Goal: Information Seeking & Learning: Find specific fact

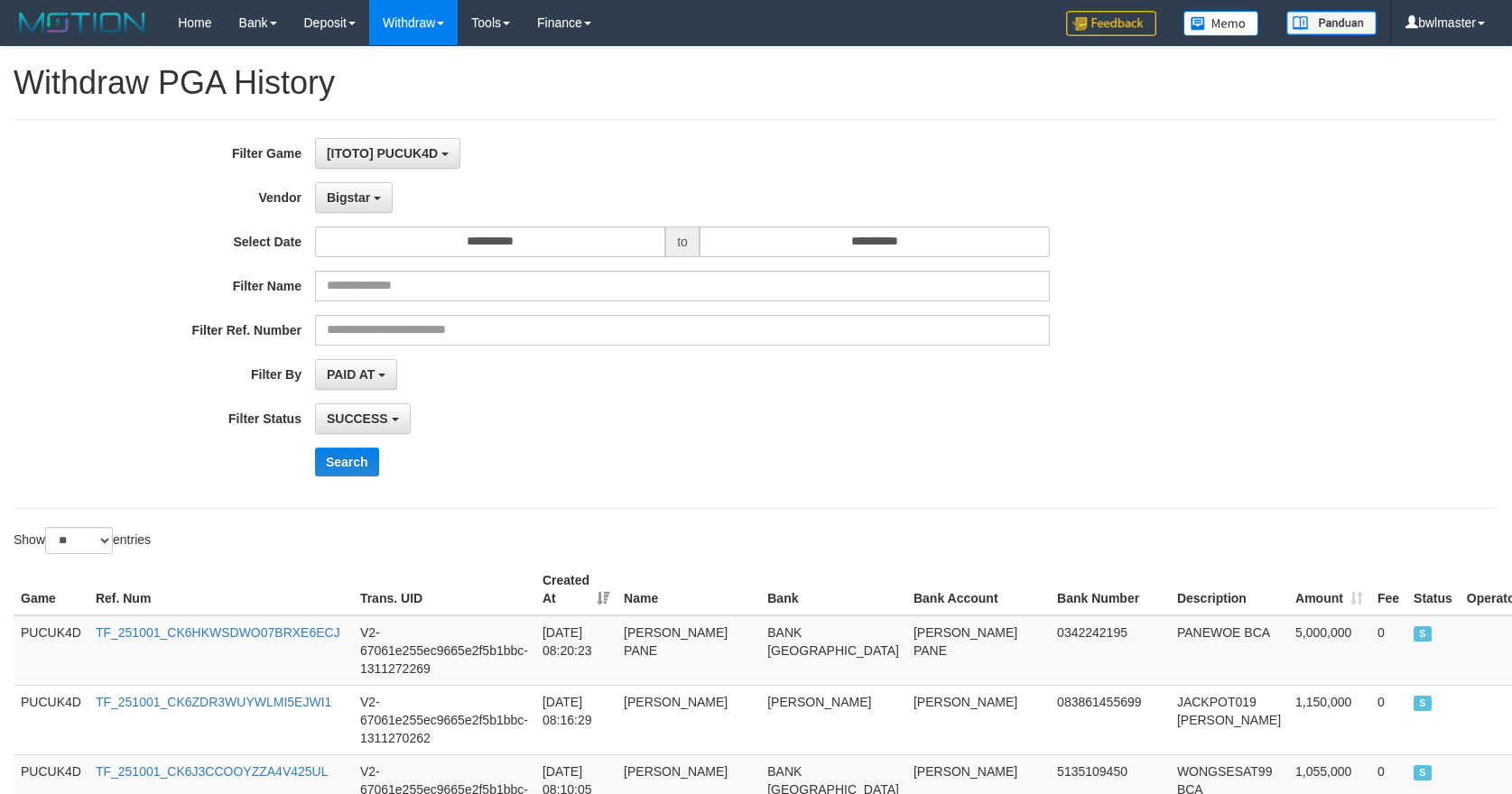
select select "**********"
select select "**"
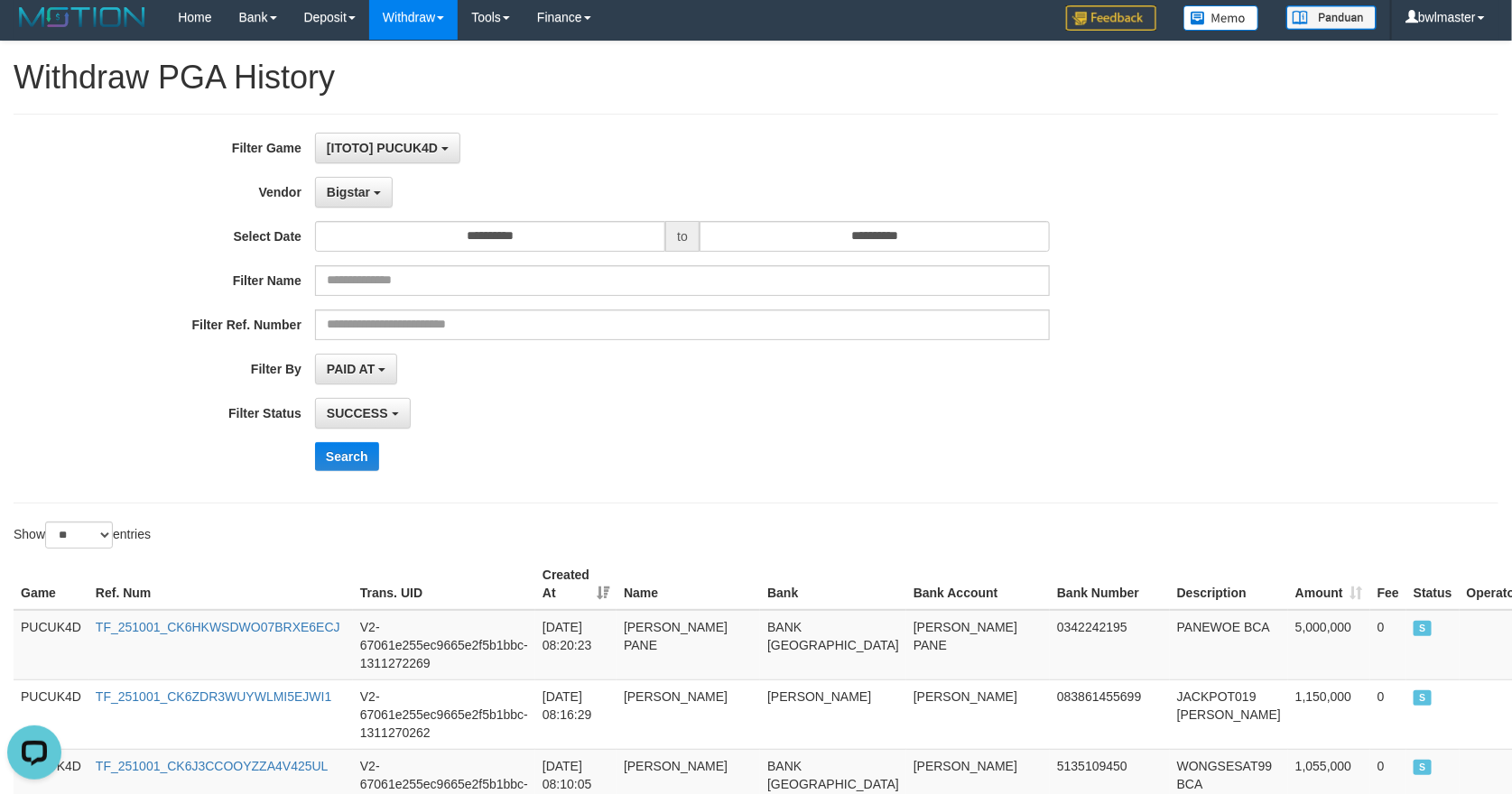
scroll to position [16, 0]
drag, startPoint x: 770, startPoint y: 471, endPoint x: 739, endPoint y: 428, distance: 53.0
click at [769, 463] on div "Search" at bounding box center [788, 456] width 945 height 29
click at [350, 453] on button "Search" at bounding box center [347, 456] width 65 height 29
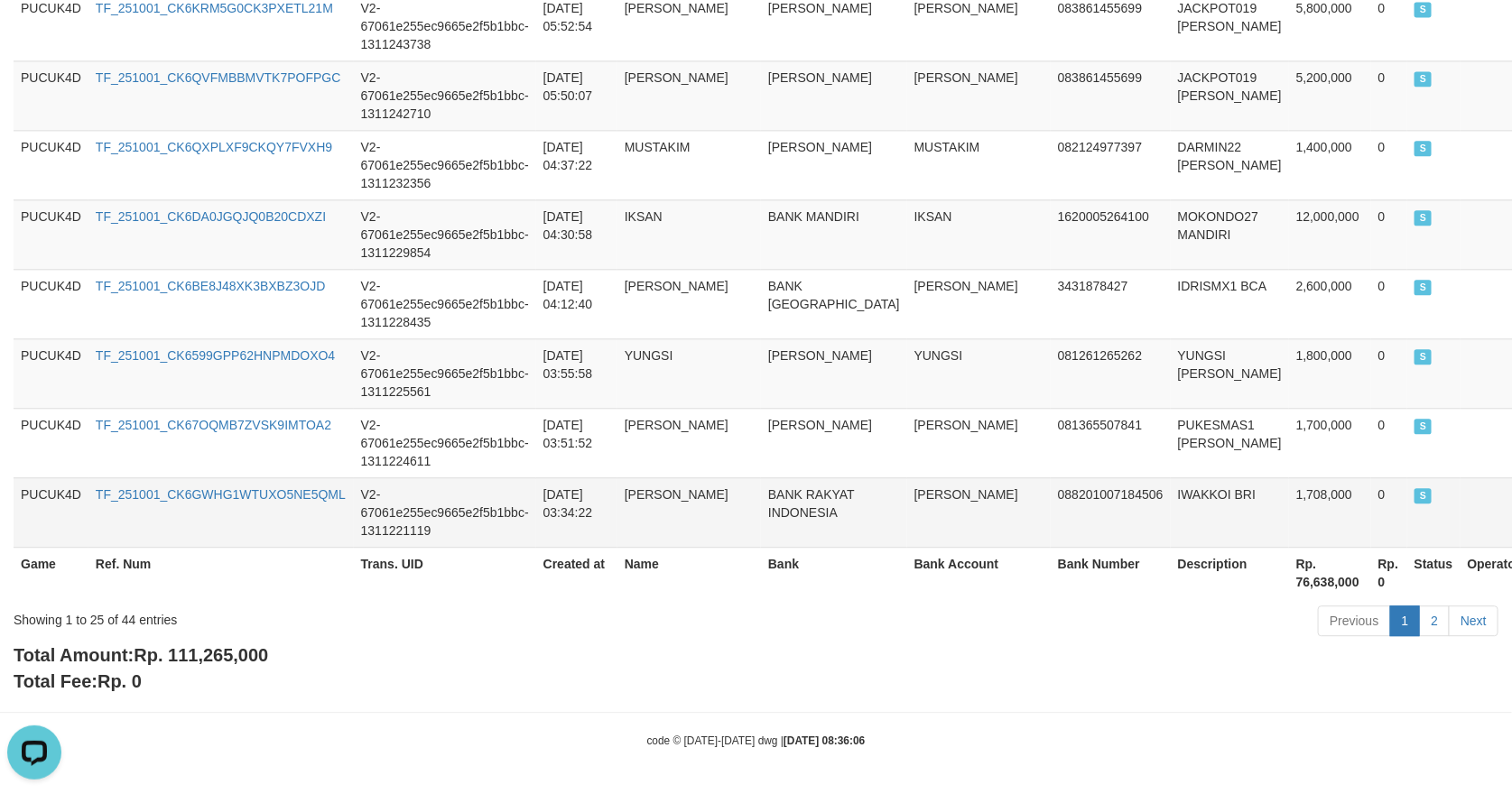
scroll to position [1820, 0]
click at [237, 660] on span "Rp. 111,265,000" at bounding box center [201, 655] width 135 height 20
copy span "111,265,000"
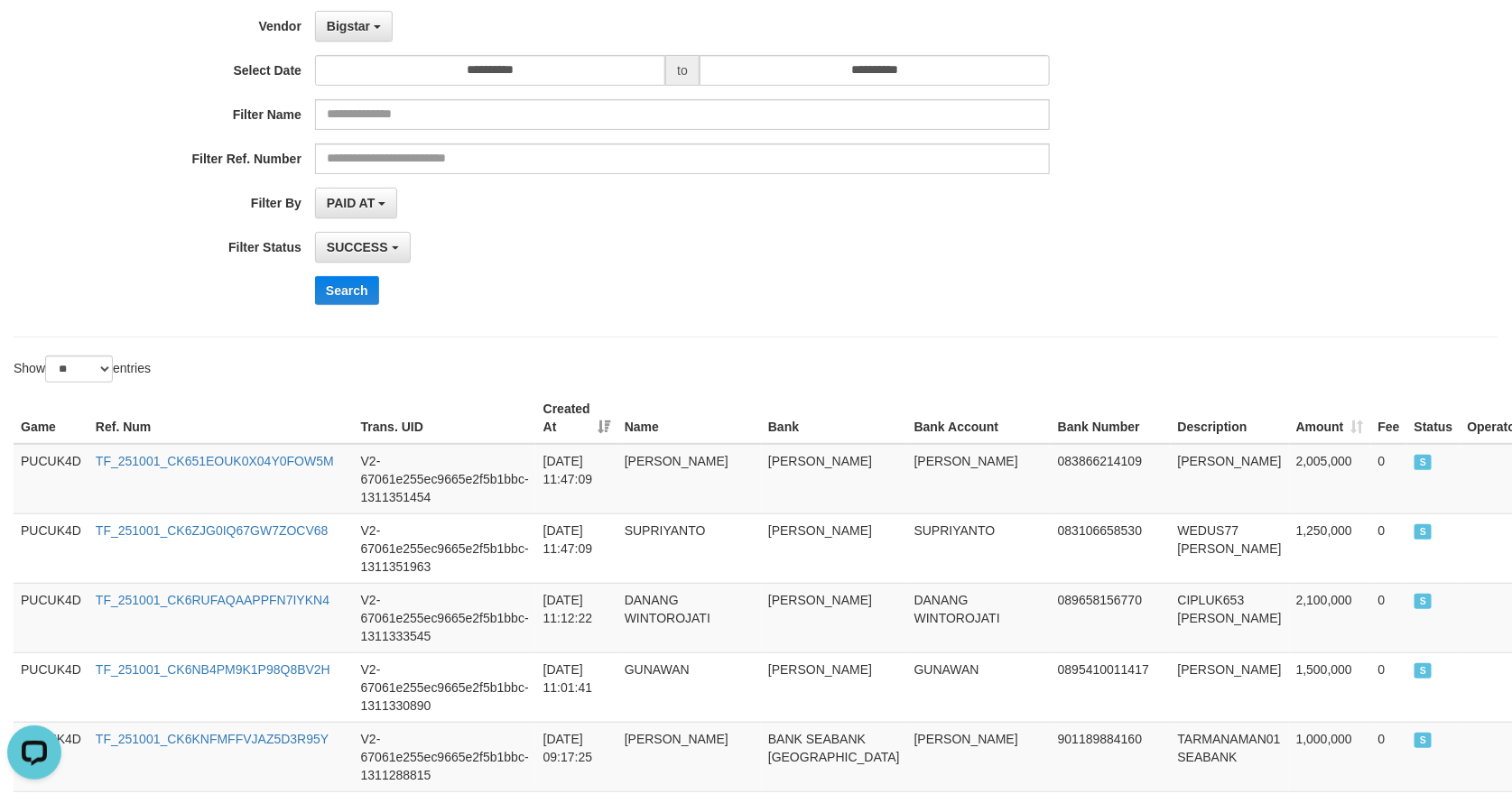
scroll to position [0, 0]
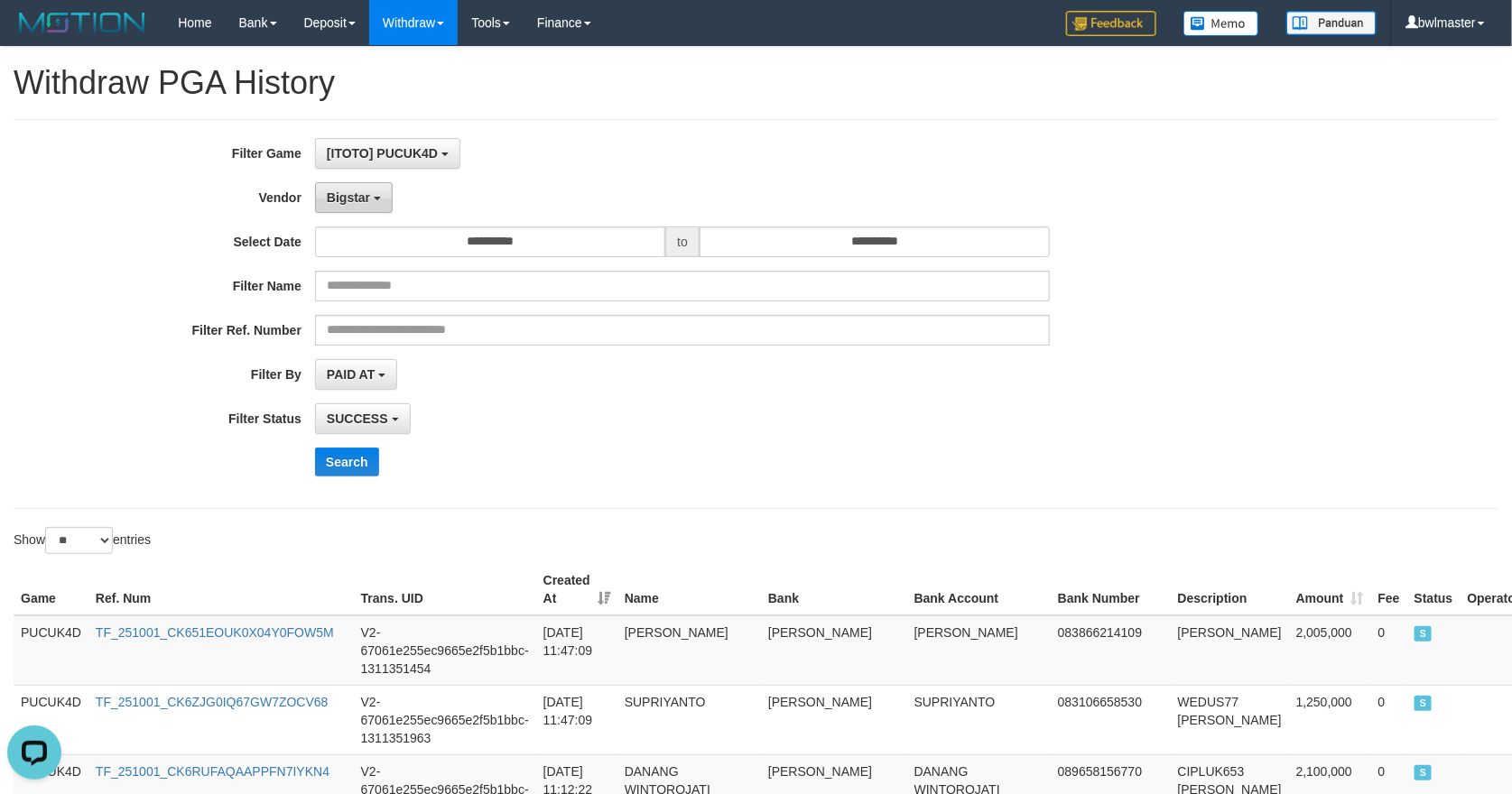
click at [357, 191] on span "Bigstar" at bounding box center [348, 197] width 43 height 14
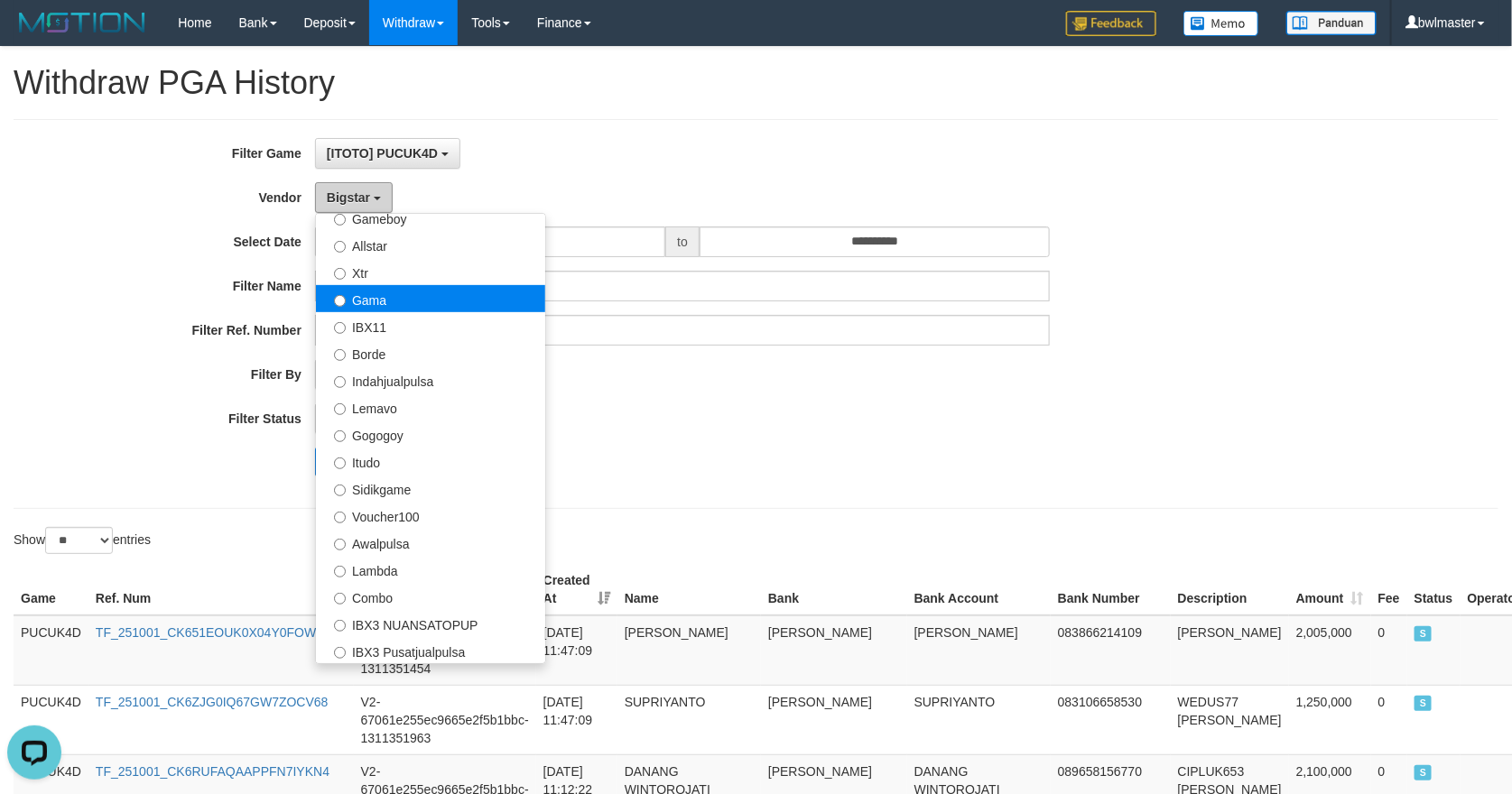
scroll to position [267, 0]
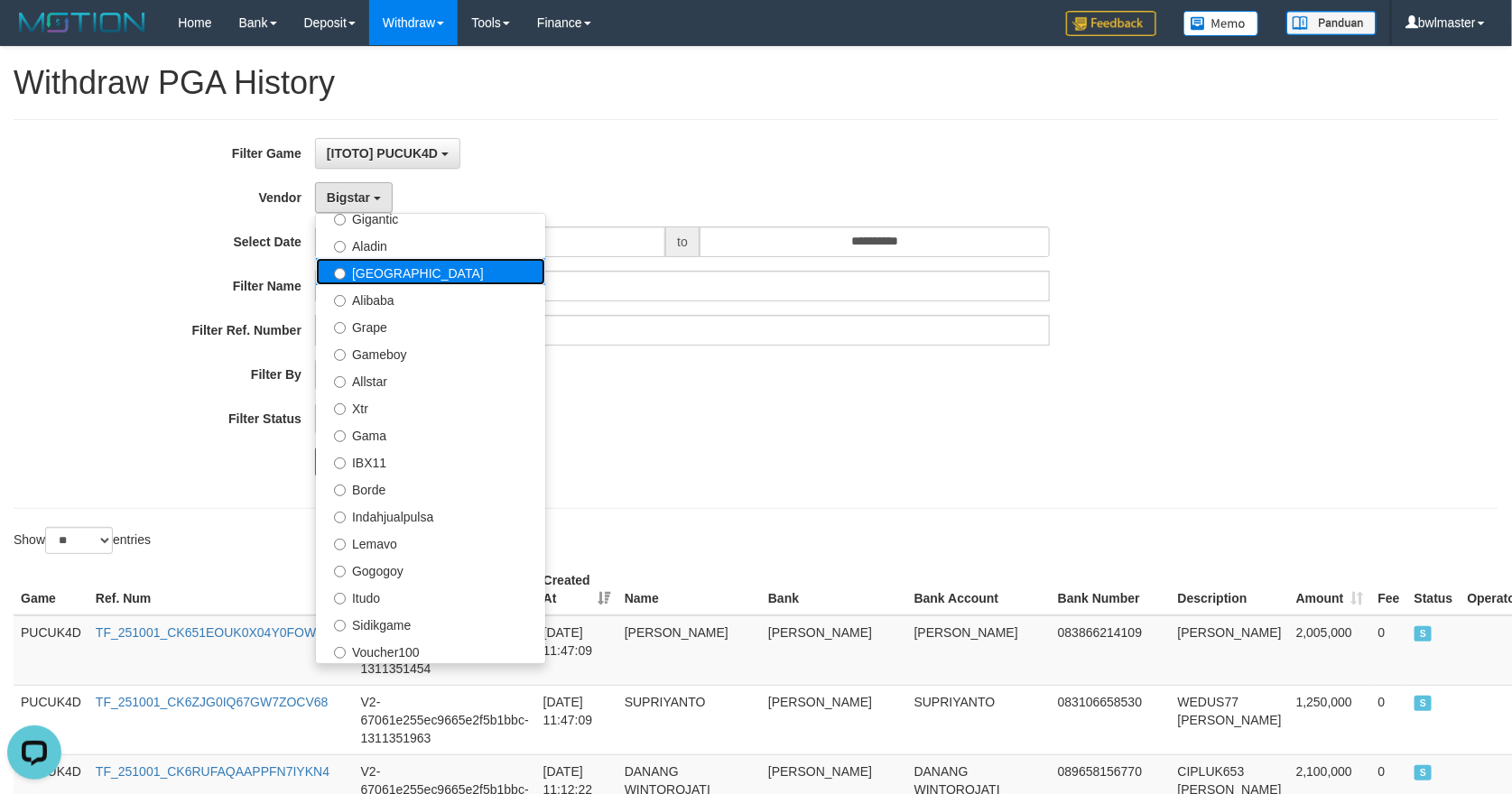
click at [413, 277] on label "[GEOGRAPHIC_DATA]" at bounding box center [430, 271] width 229 height 27
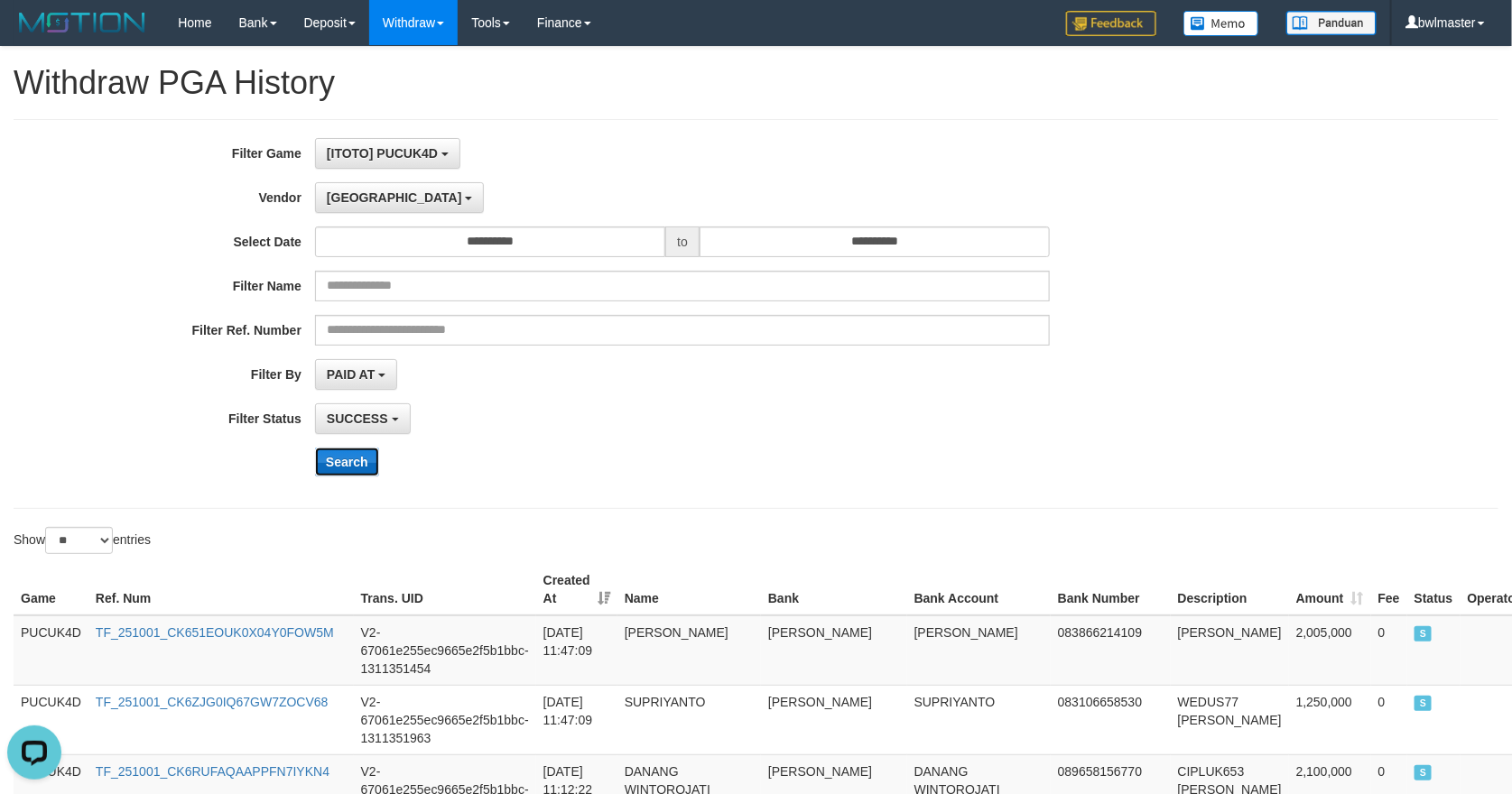
click at [331, 472] on button "Search" at bounding box center [347, 462] width 65 height 29
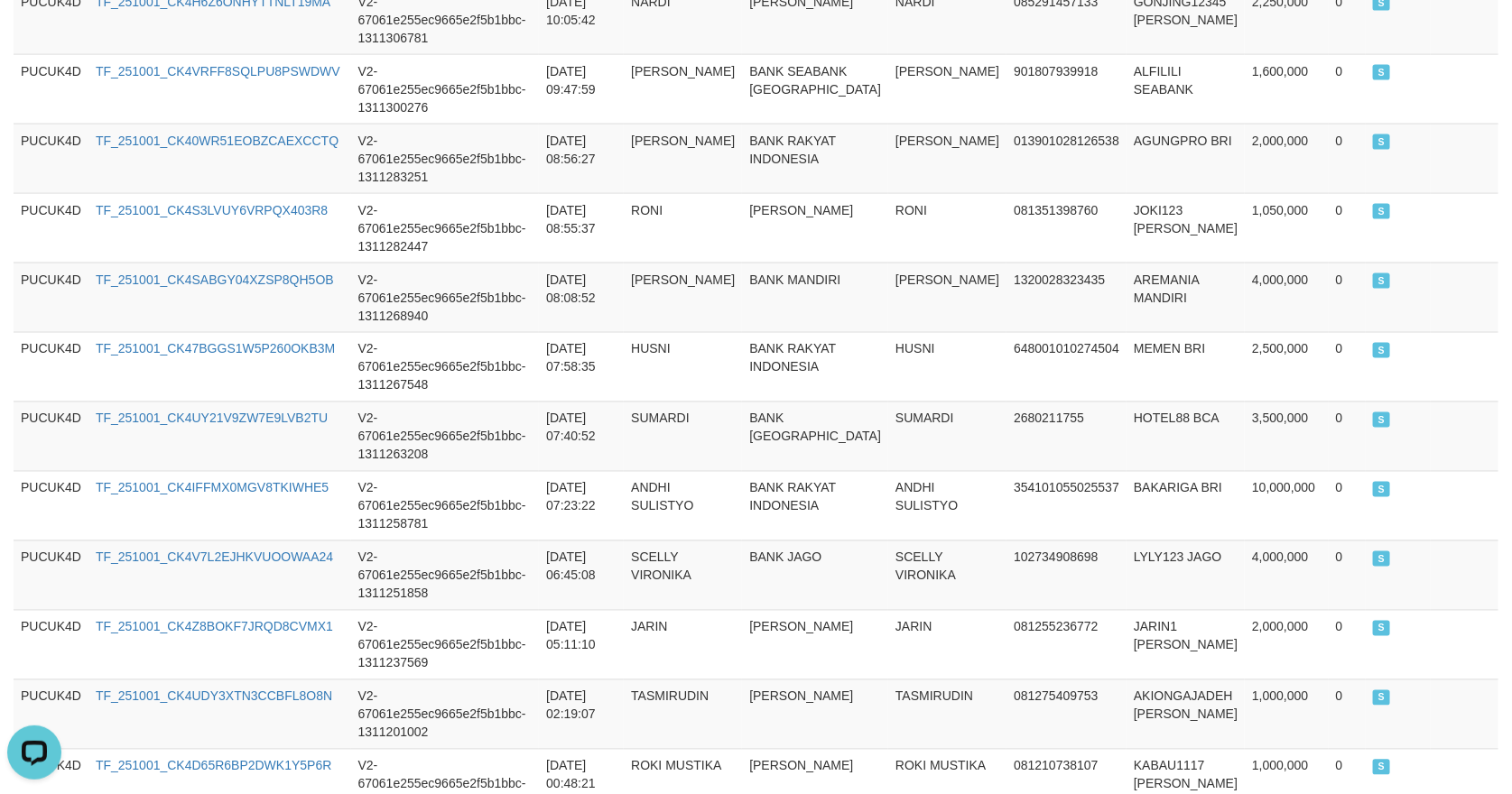
scroll to position [1268, 0]
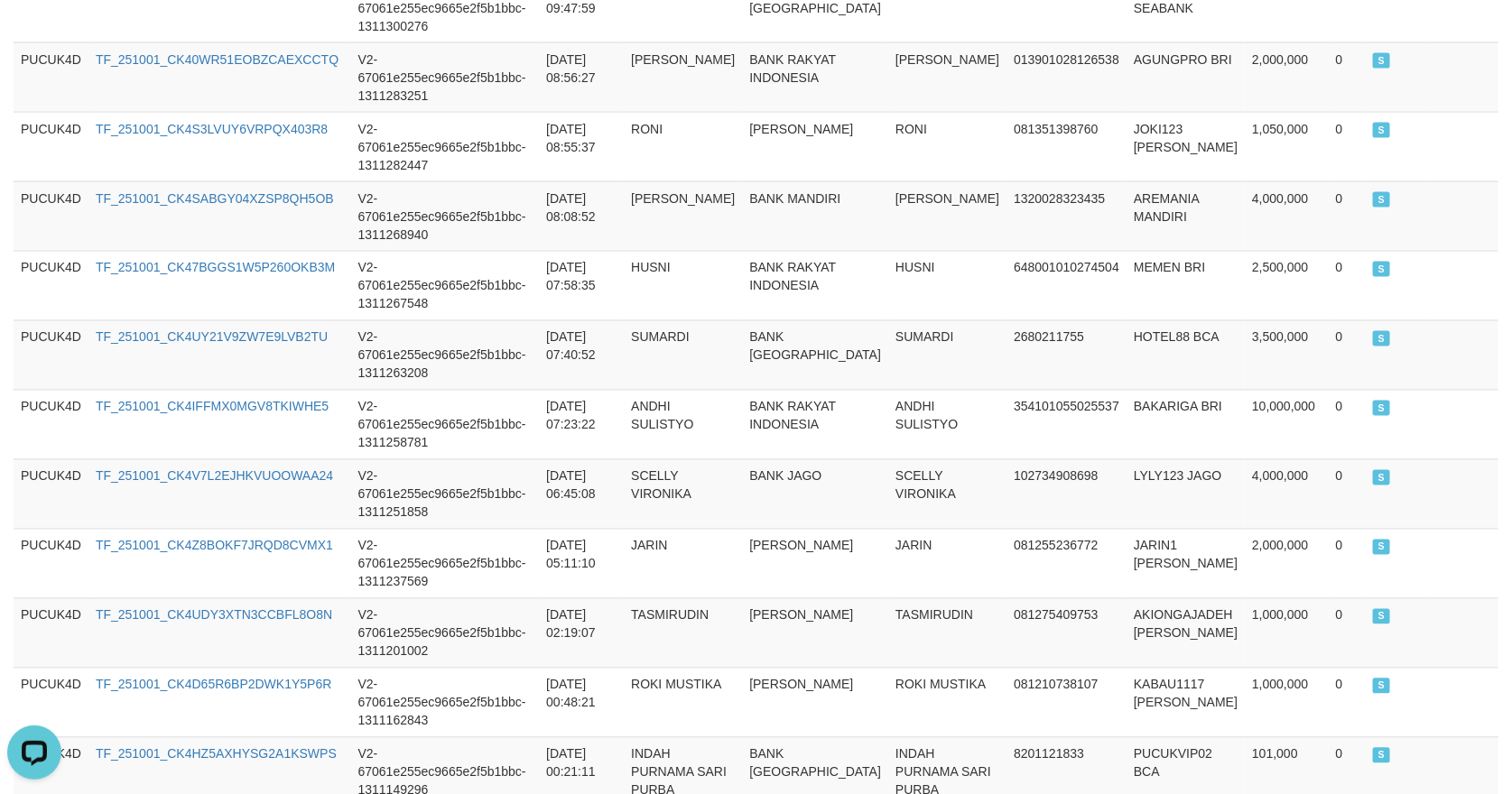
copy span "45,826,000"
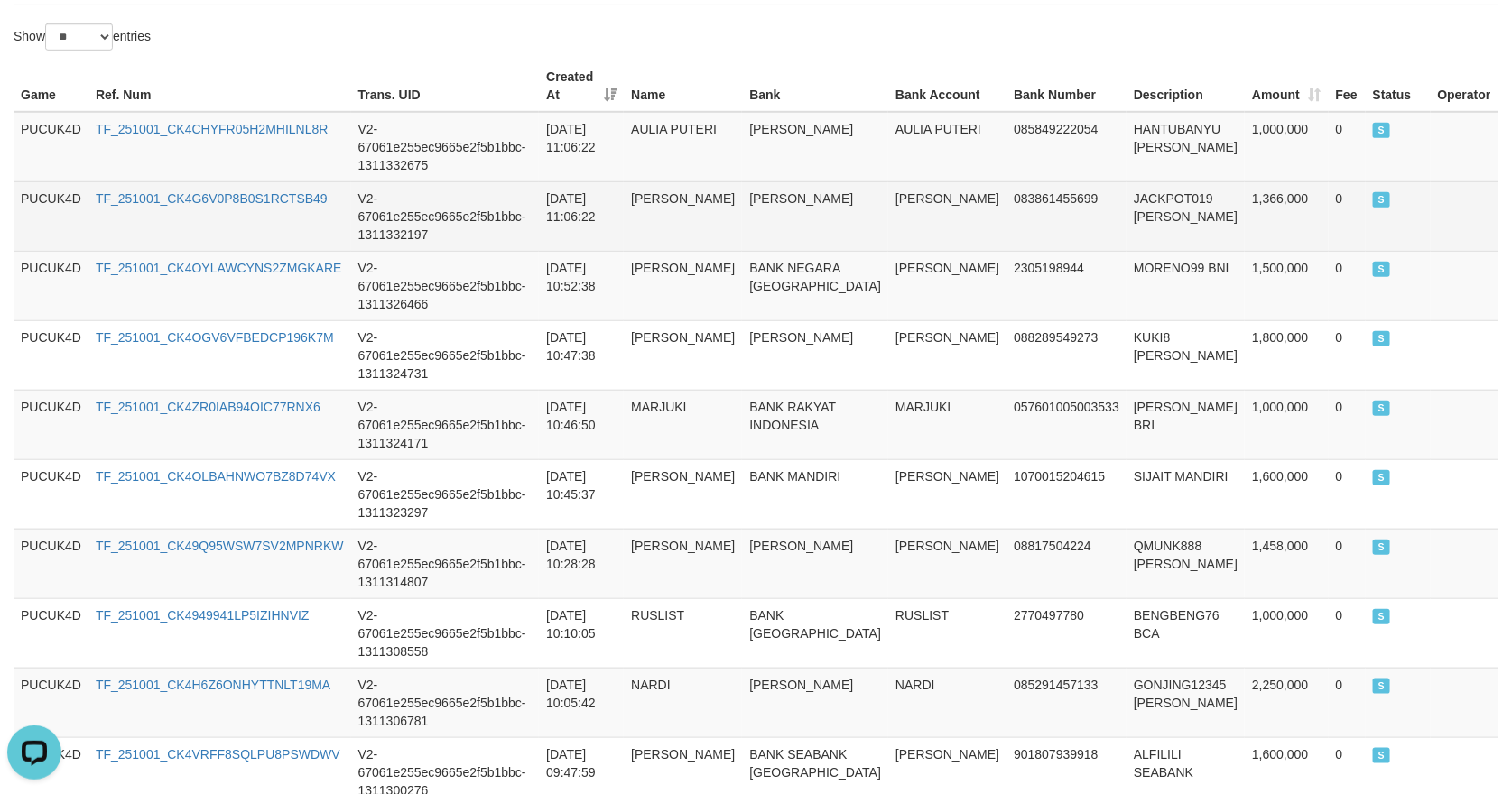
scroll to position [185, 0]
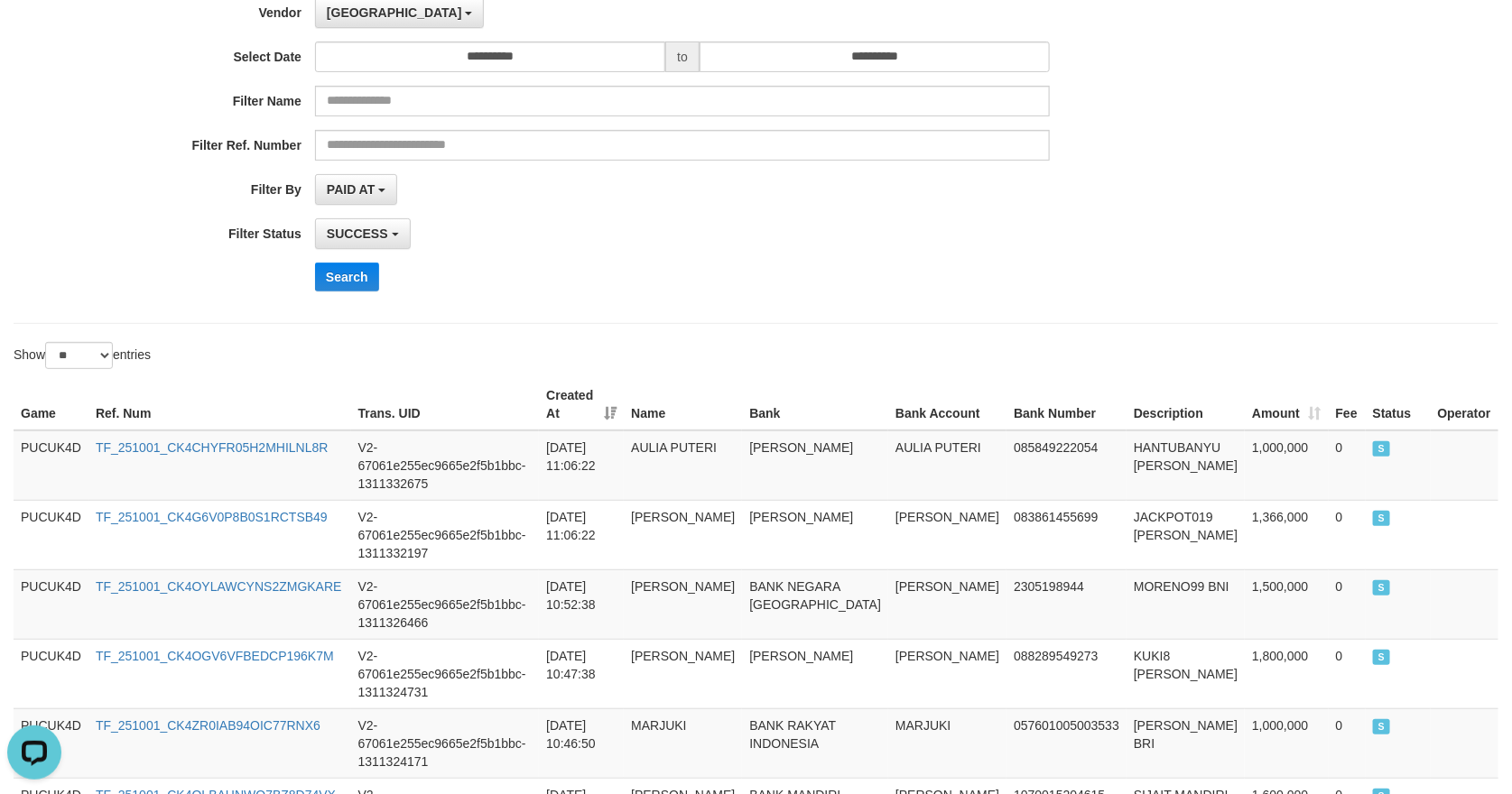
drag, startPoint x: 582, startPoint y: 342, endPoint x: 586, endPoint y: 325, distance: 17.5
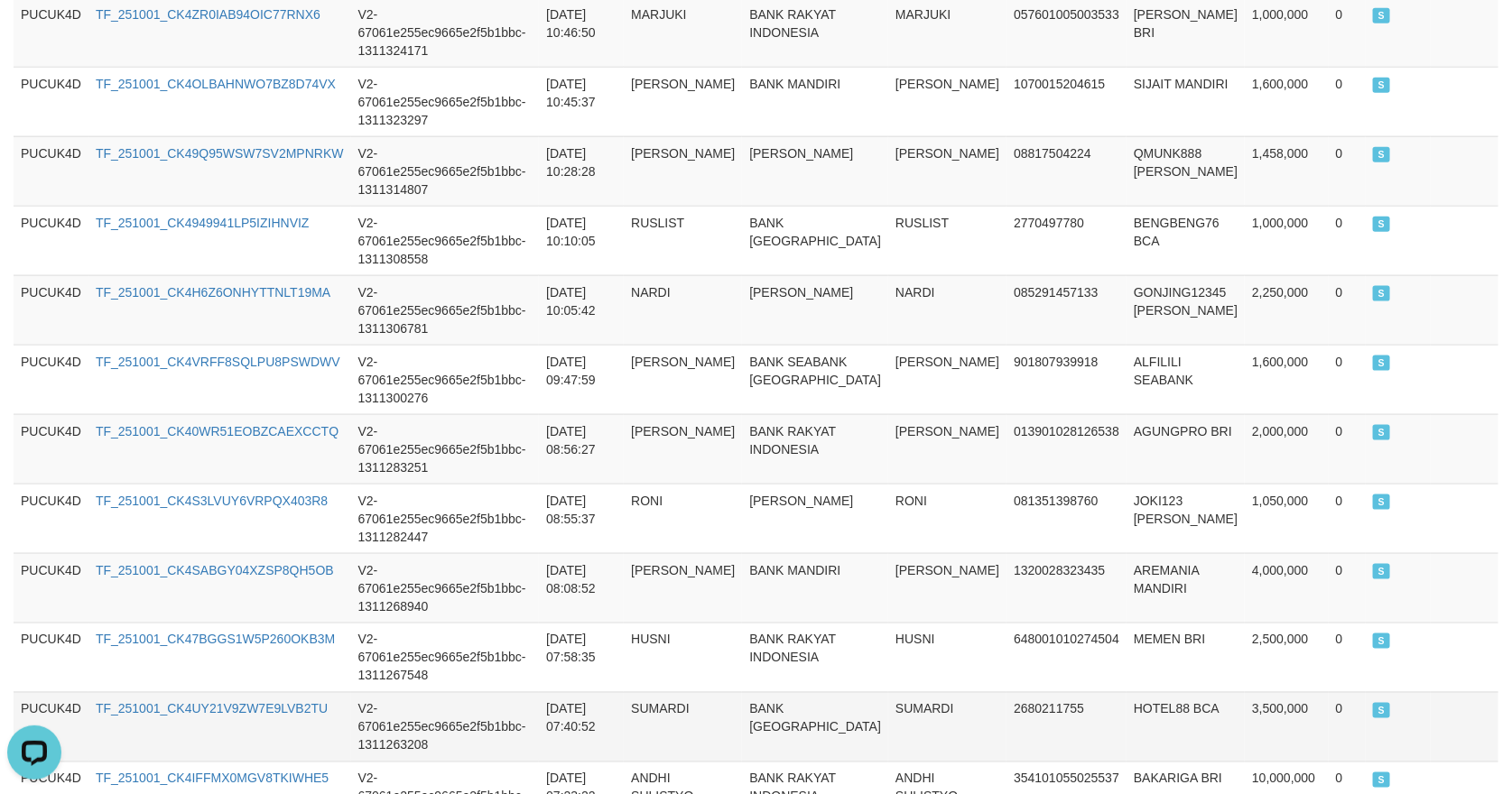
click at [915, 692] on td "SUMARDI" at bounding box center [947, 727] width 118 height 69
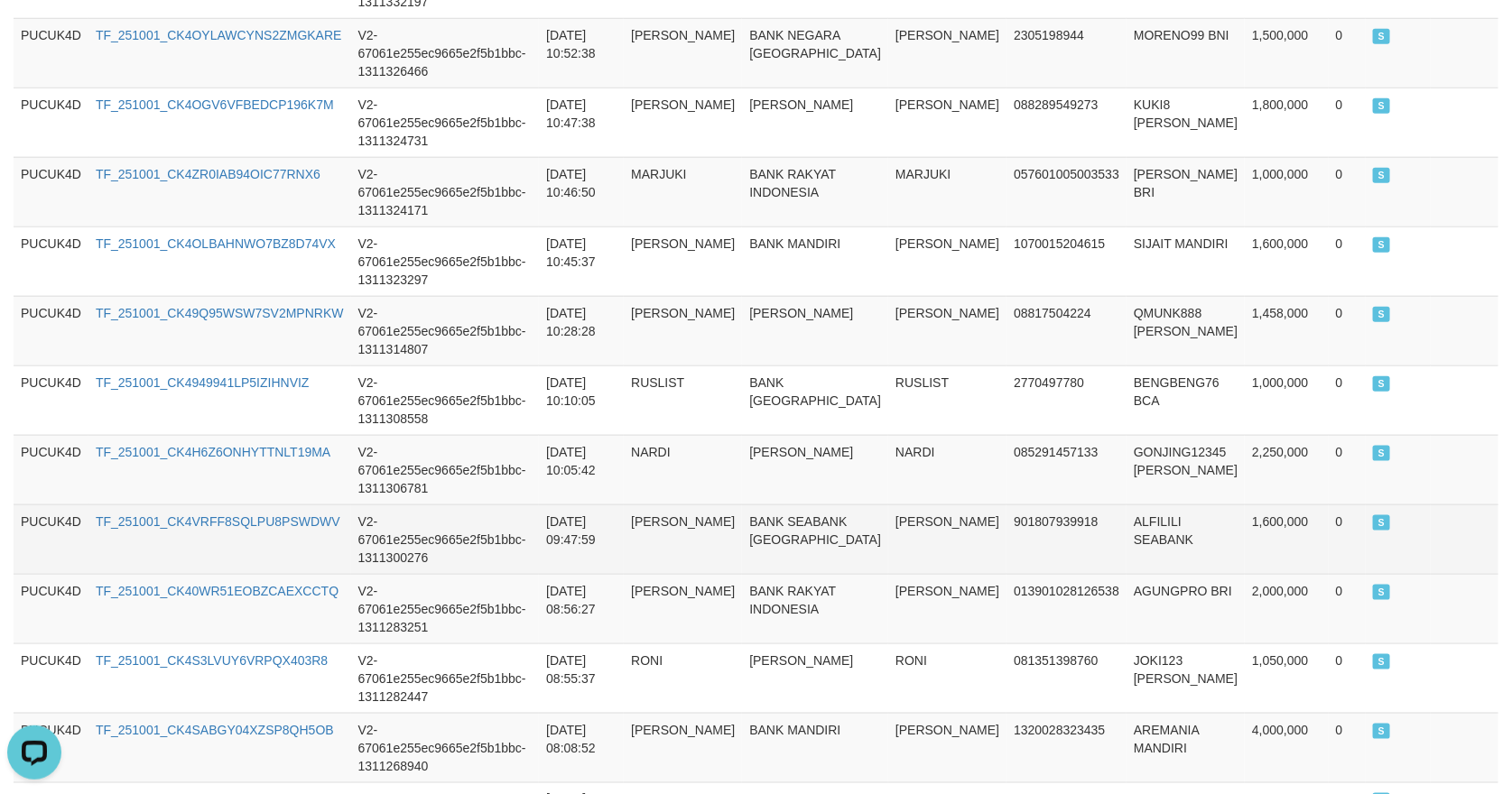
scroll to position [760, 0]
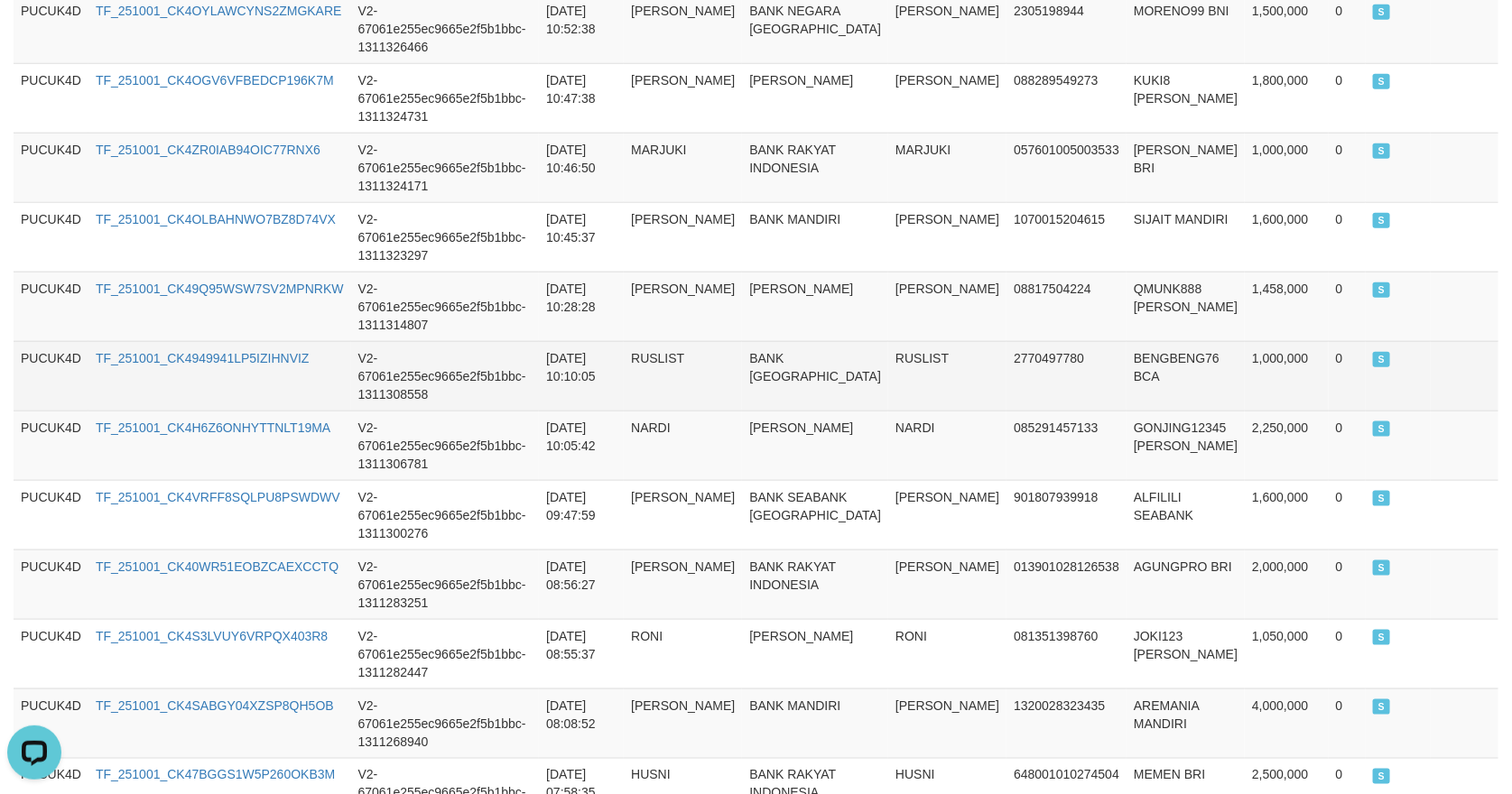
click at [962, 341] on td "RUSLIST" at bounding box center [947, 376] width 118 height 69
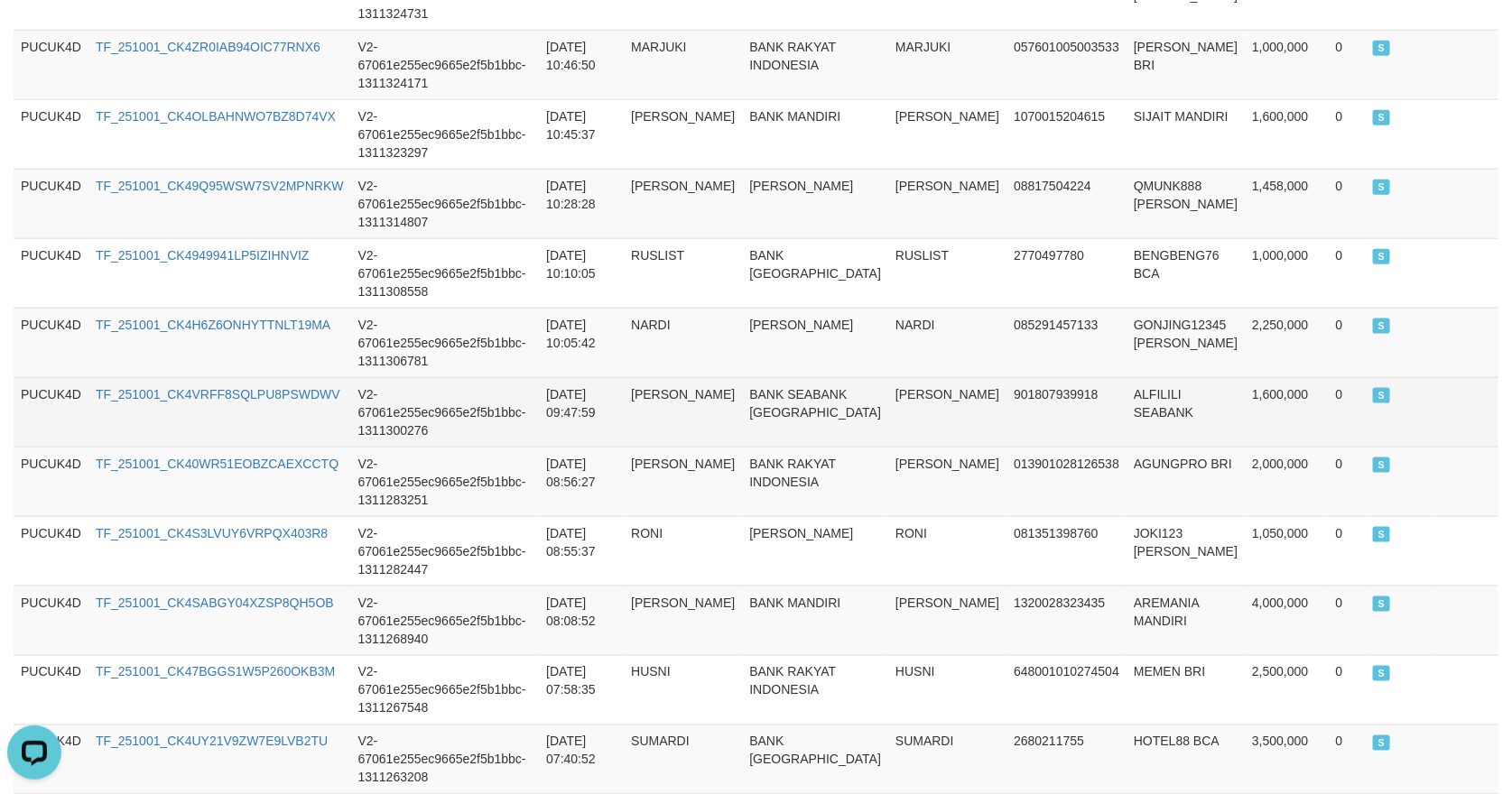
scroll to position [861, 0]
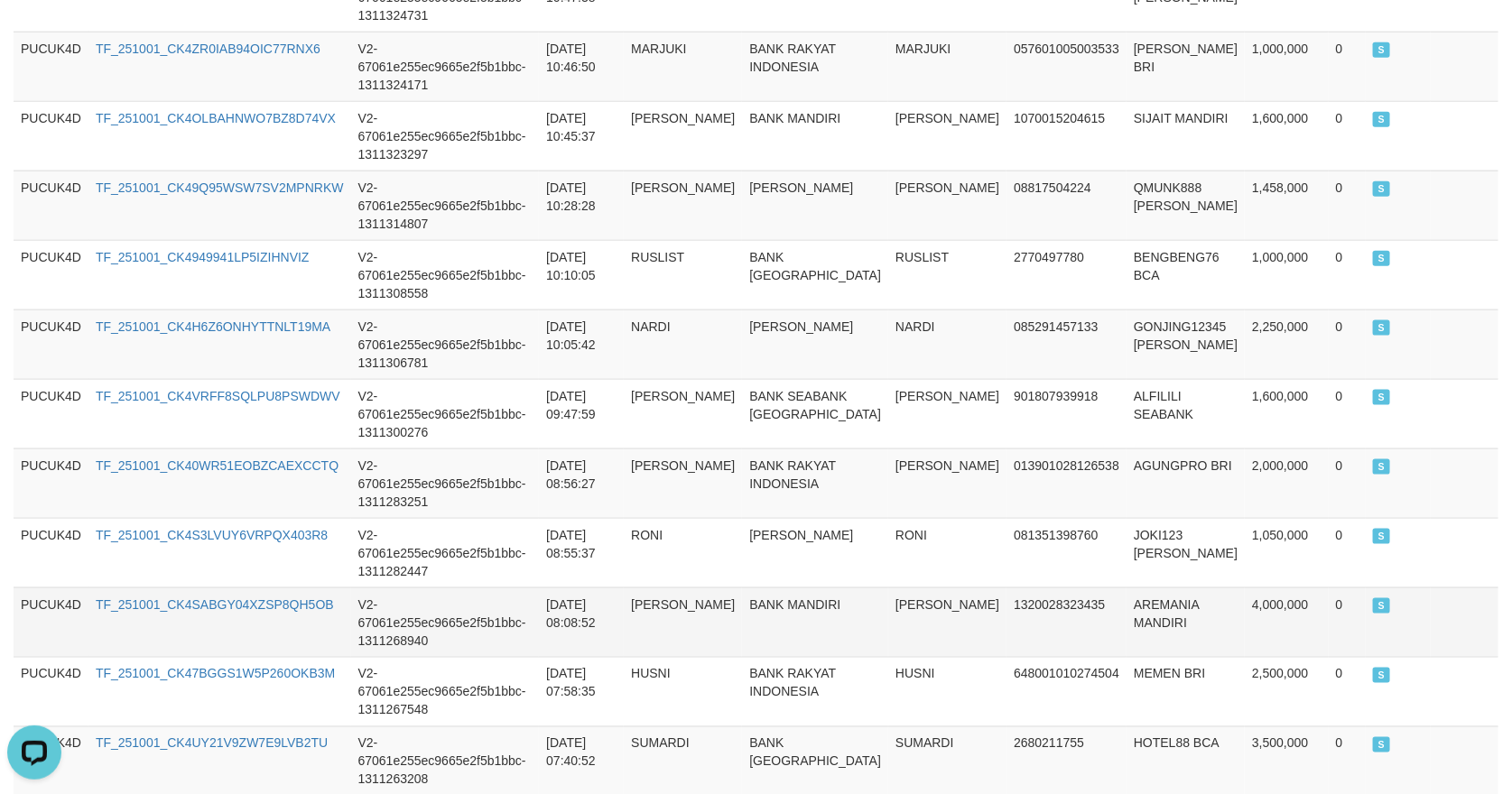
click at [1143, 587] on td "AREMANIA MANDIRI" at bounding box center [1185, 622] width 118 height 69
click at [1144, 587] on td "AREMANIA MANDIRI" at bounding box center [1185, 622] width 118 height 69
copy td "AREMANIA"
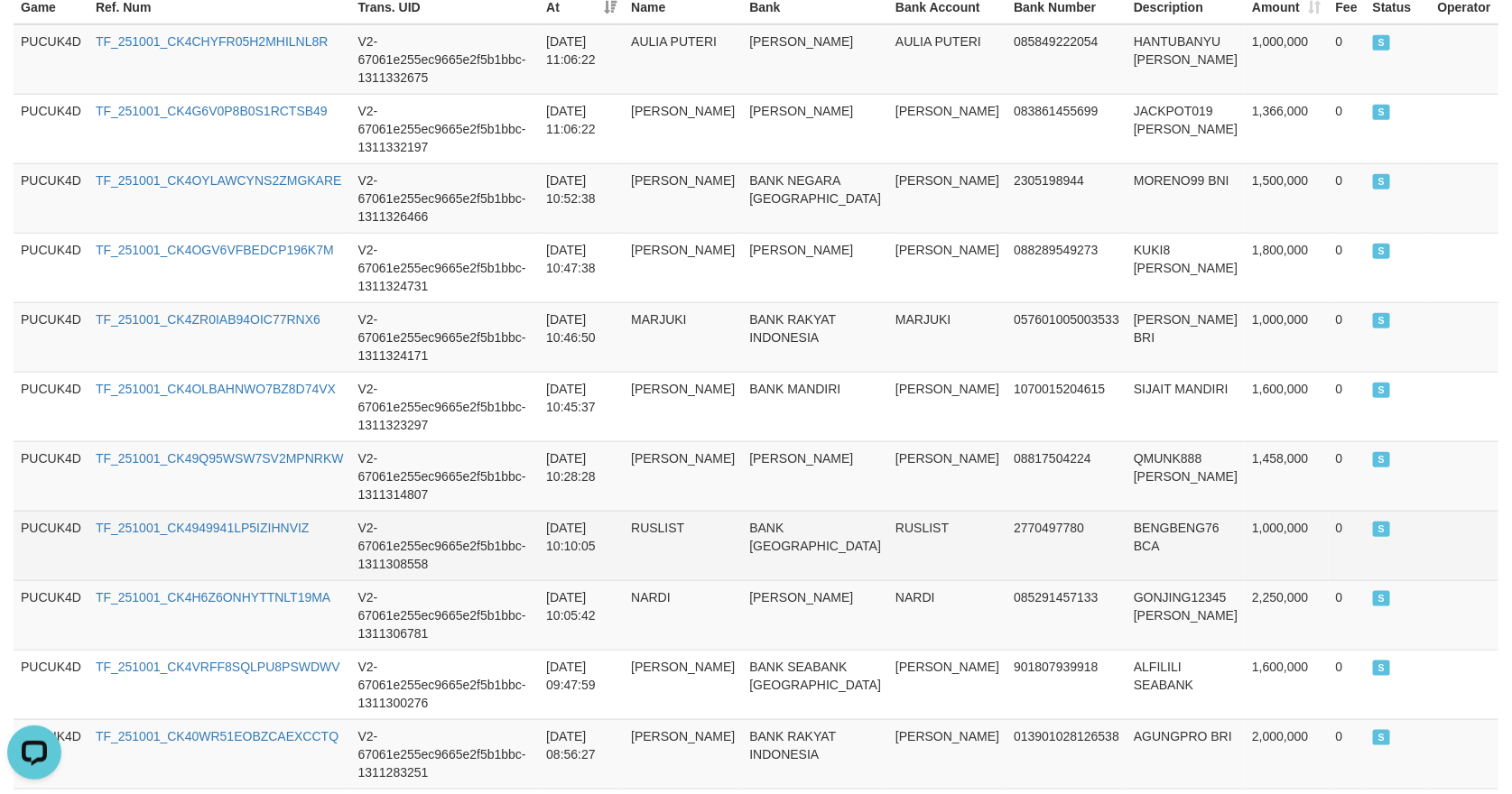
click at [783, 511] on td "BANK [GEOGRAPHIC_DATA]" at bounding box center [815, 545] width 146 height 69
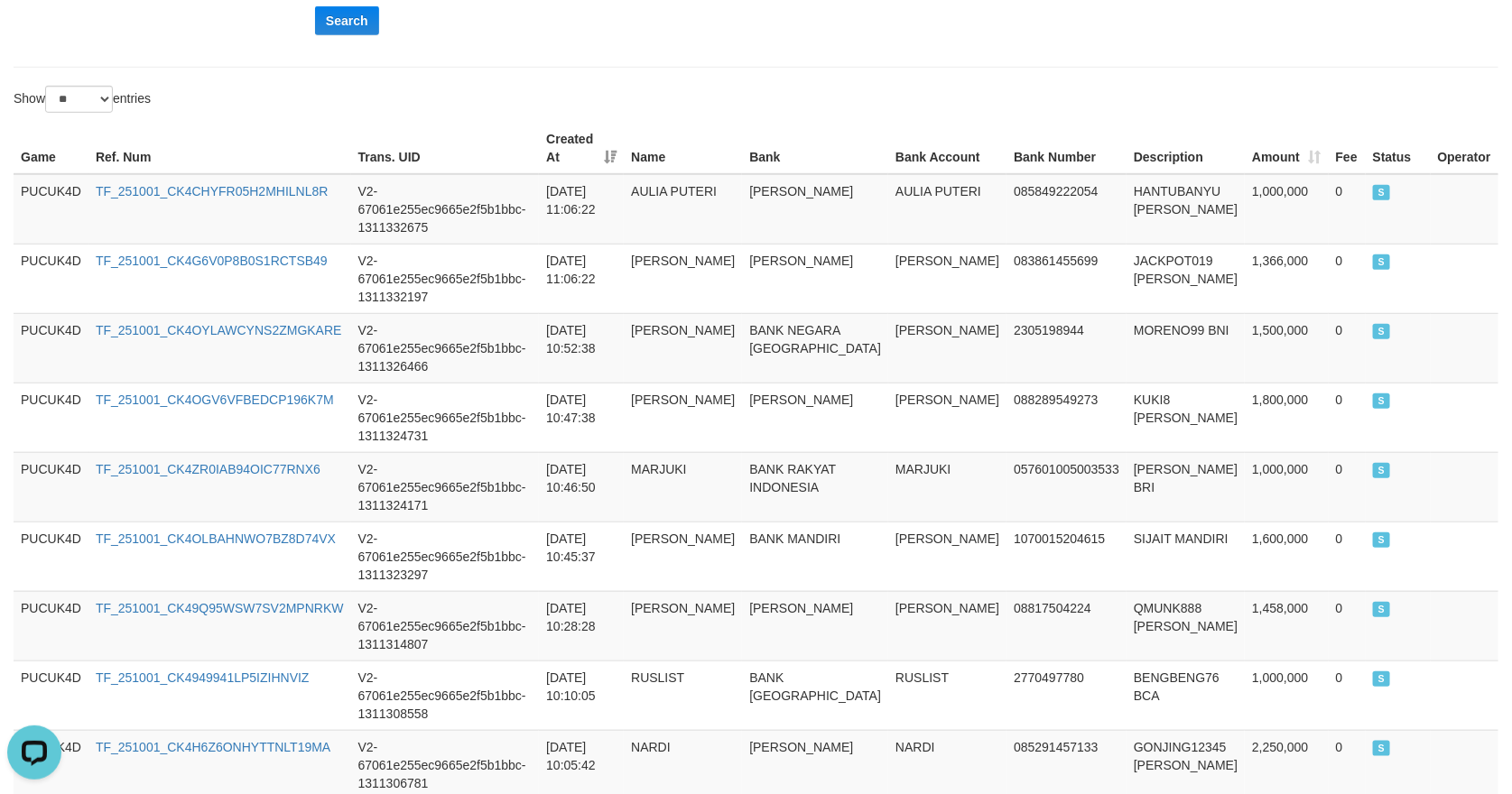
scroll to position [0, 0]
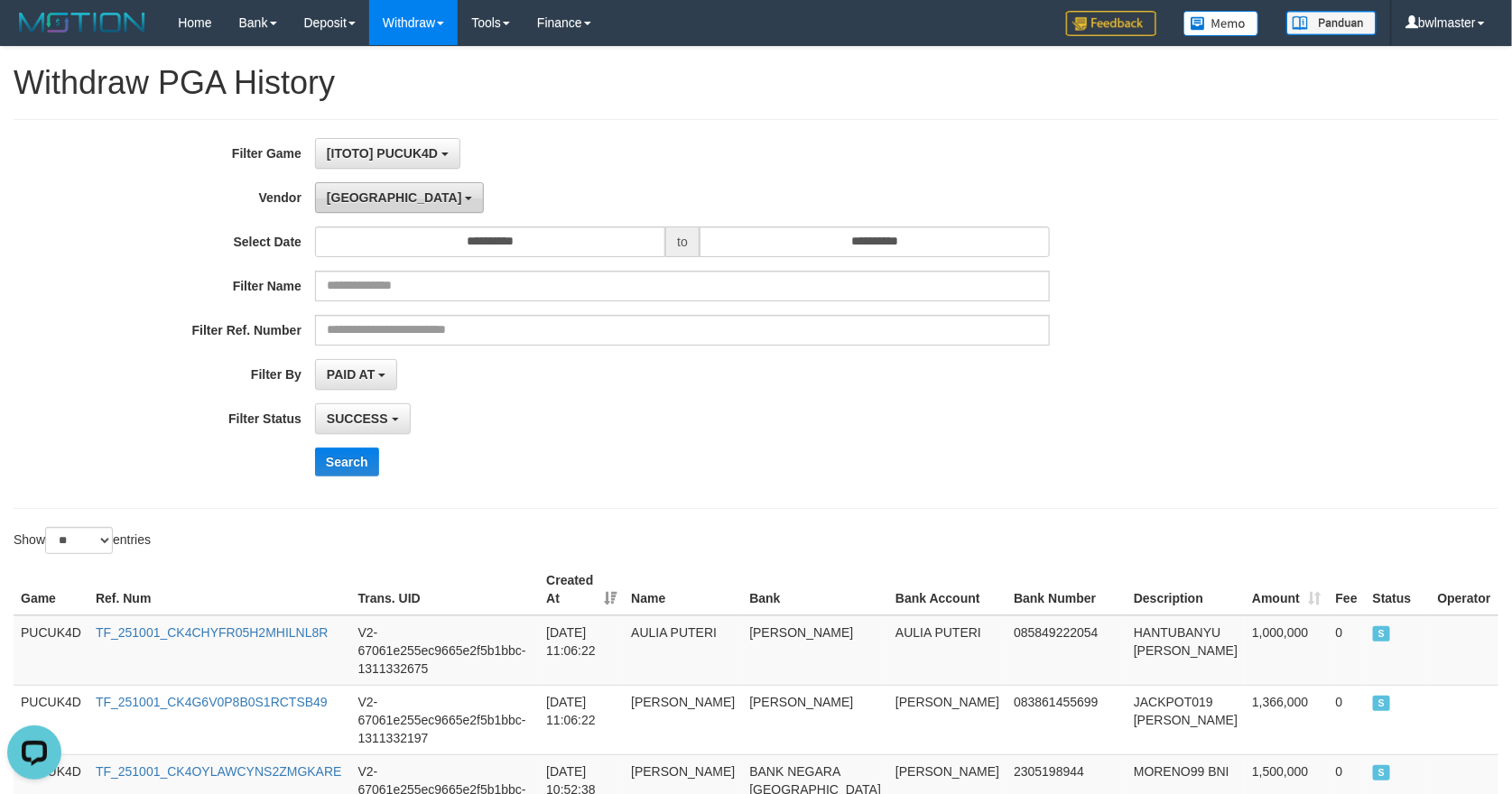
click at [344, 207] on button "[GEOGRAPHIC_DATA]" at bounding box center [400, 197] width 168 height 31
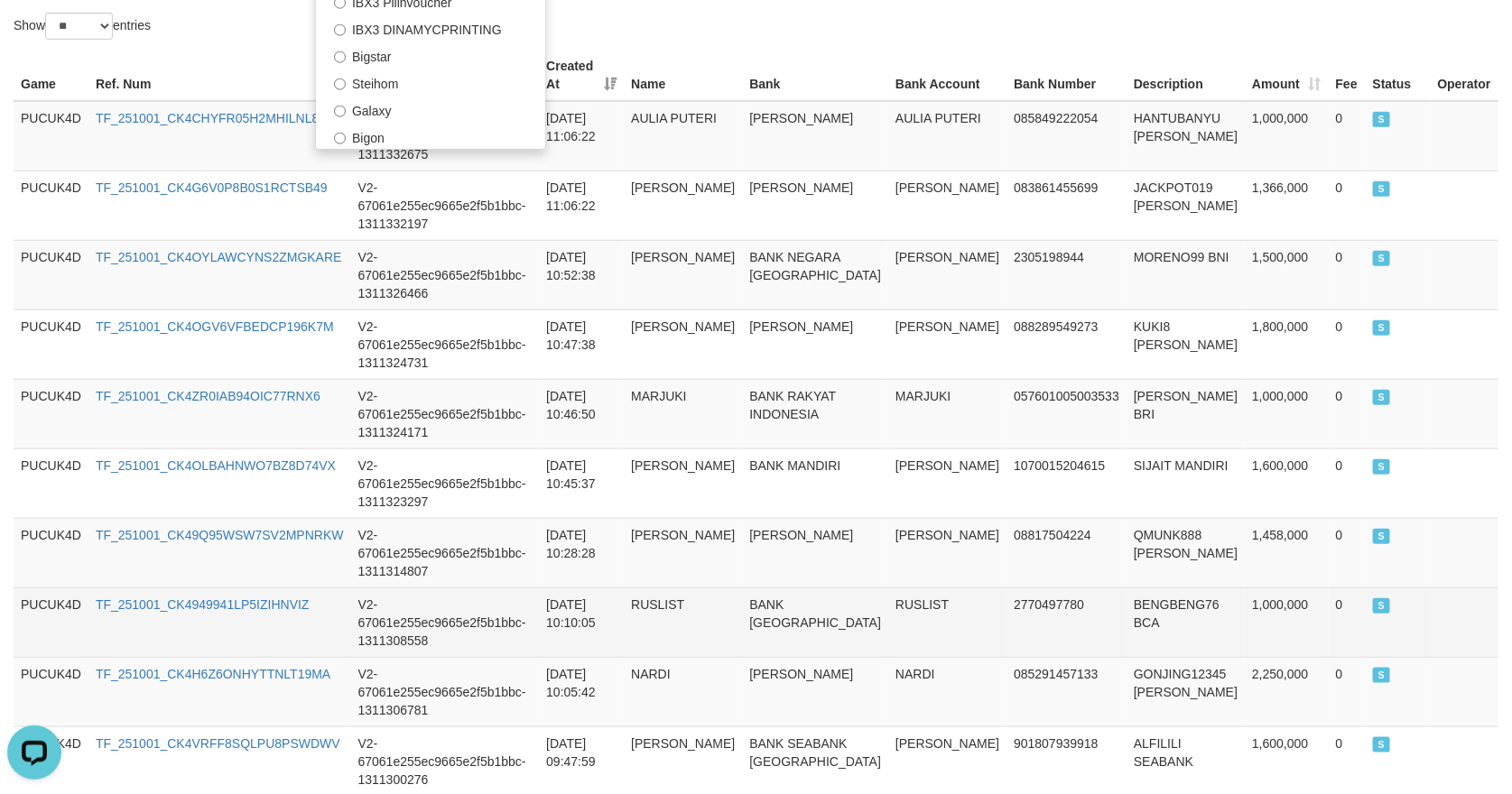
scroll to position [406, 0]
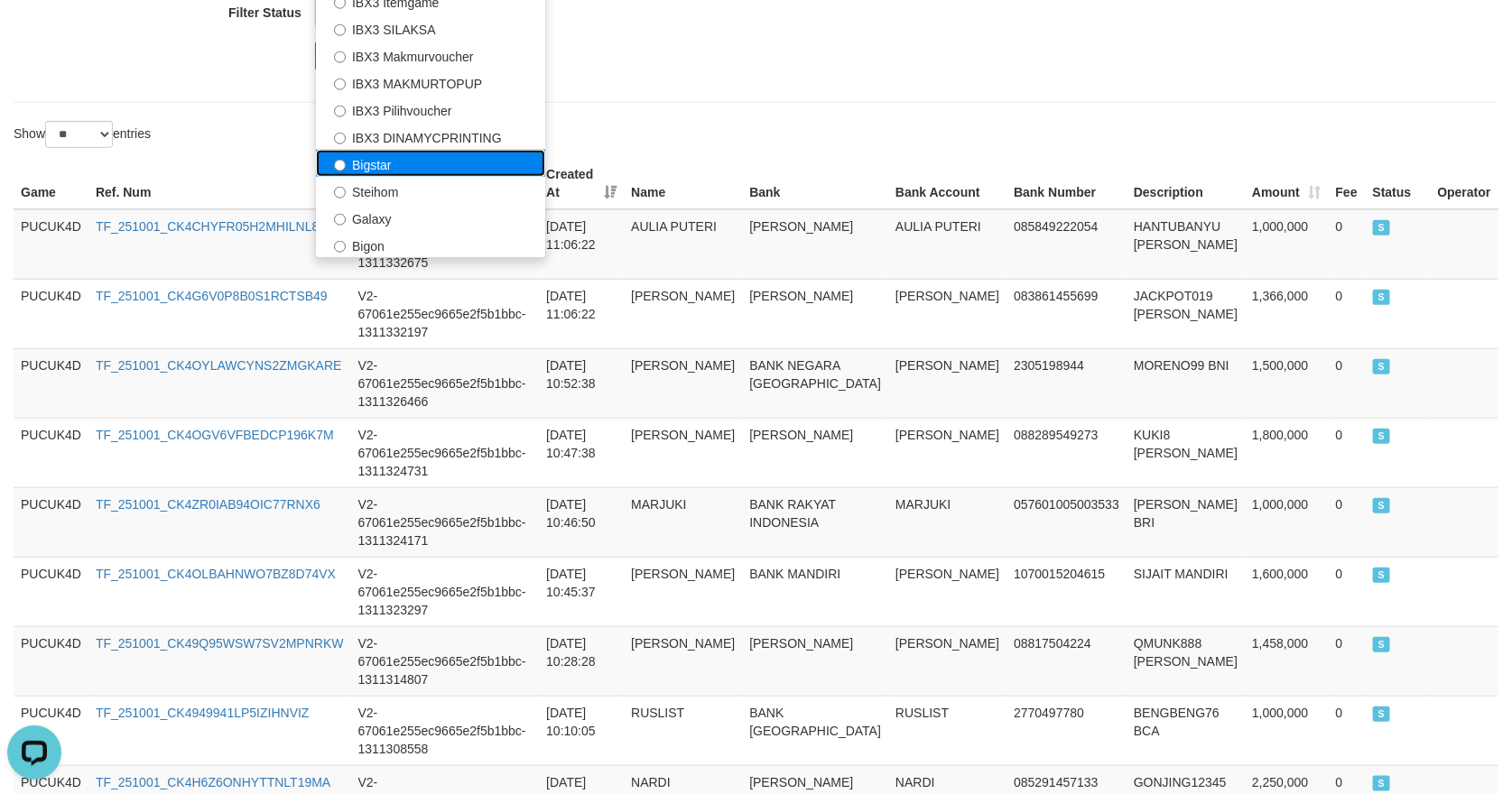
click at [448, 176] on label "Bigstar" at bounding box center [430, 163] width 229 height 27
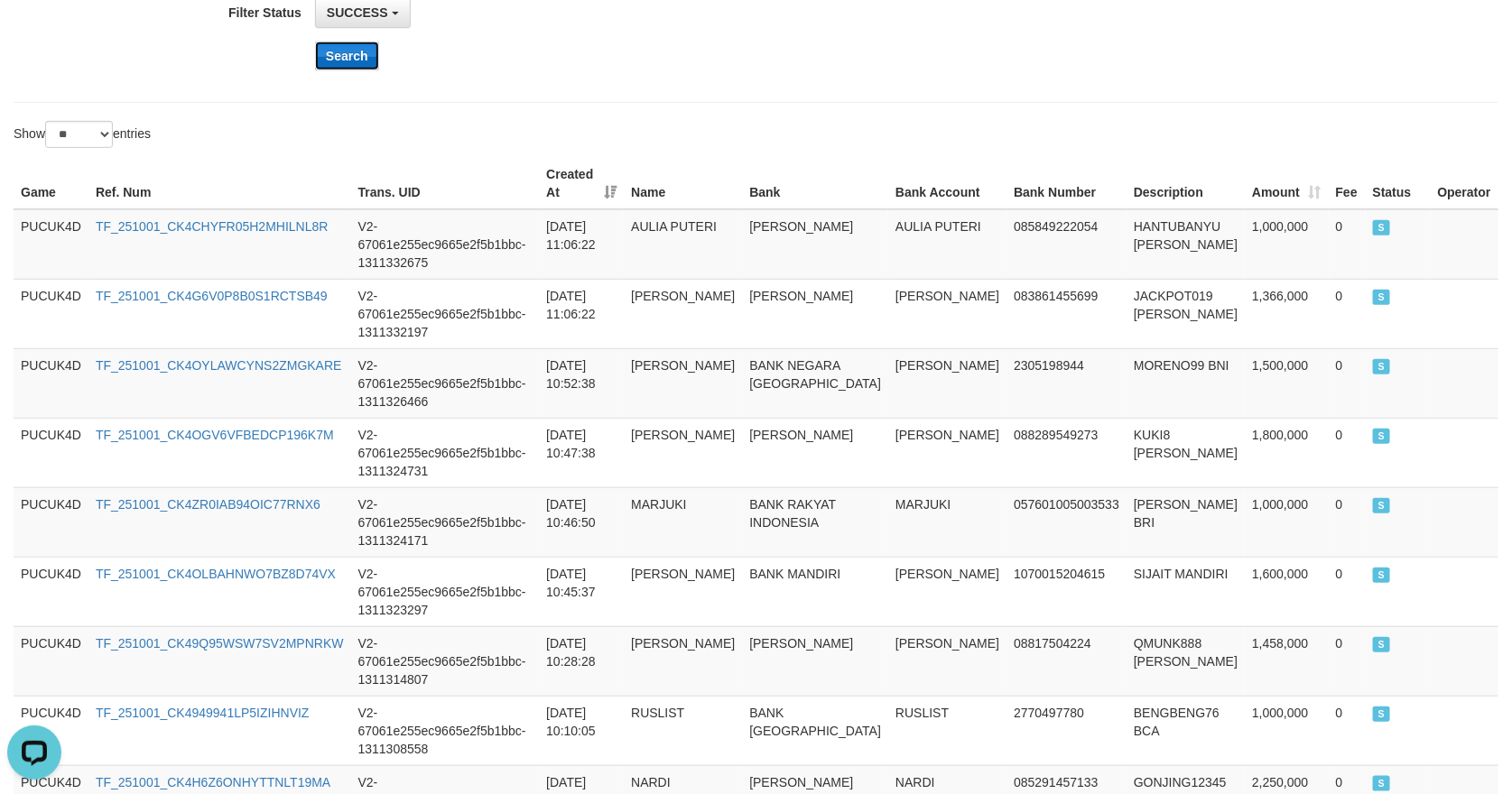
click at [360, 58] on button "Search" at bounding box center [347, 55] width 65 height 29
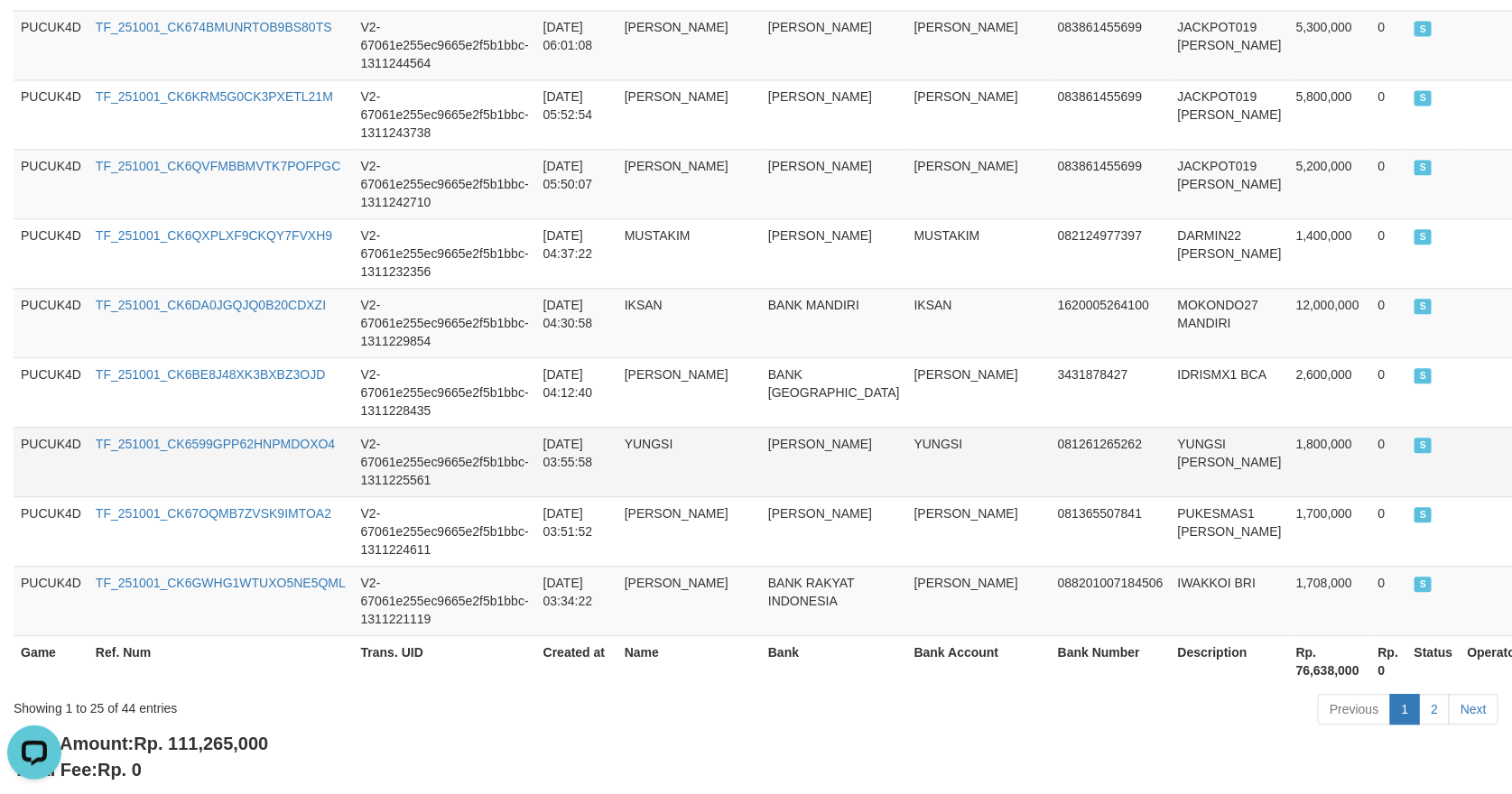
scroll to position [1820, 0]
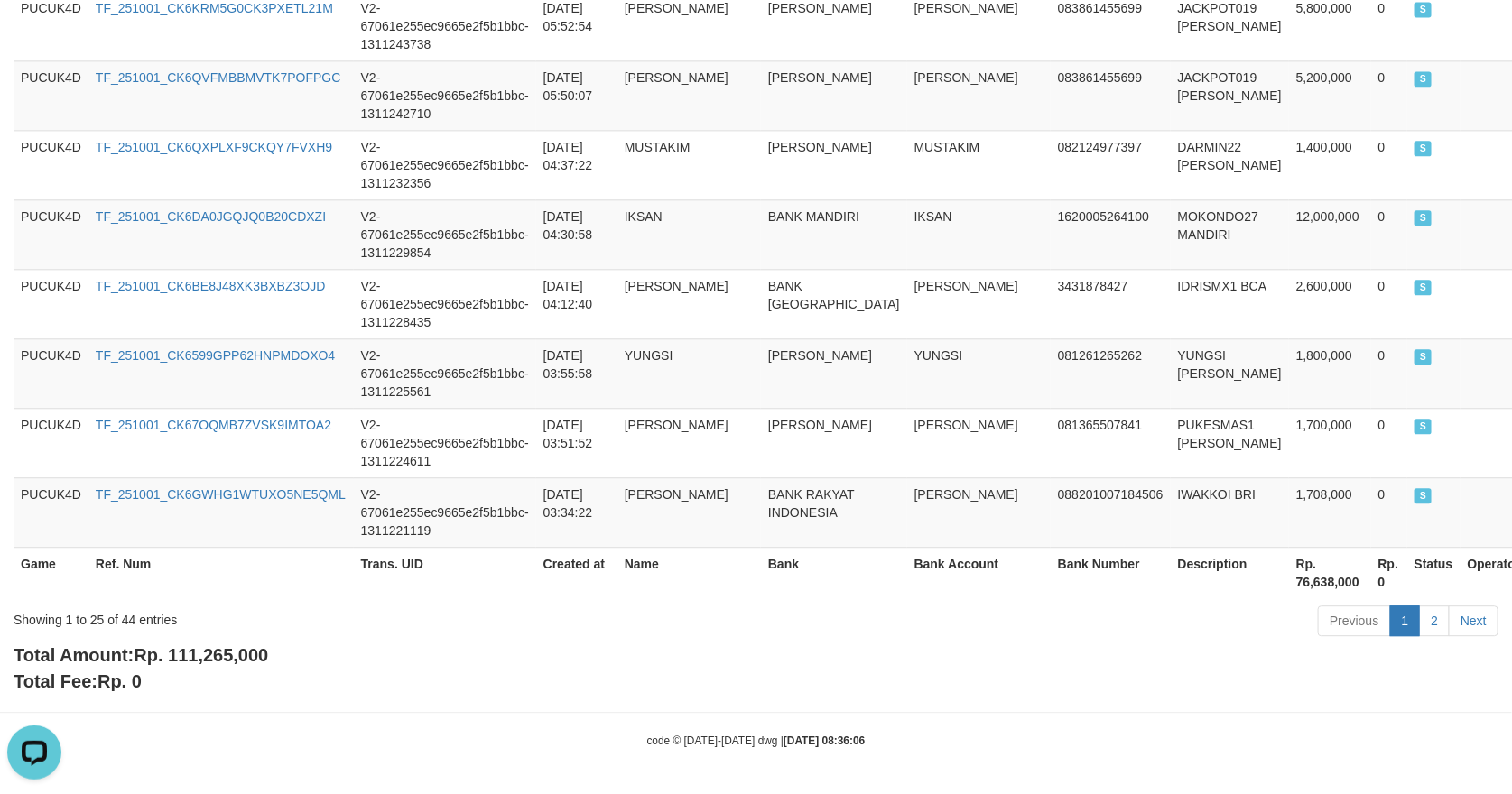
click at [273, 647] on div "Total Amount: Rp. 111,265,000 Total Fee: Rp. 0" at bounding box center [755, 668] width 1485 height 51
click at [246, 647] on span "Rp. 111,265,000" at bounding box center [201, 655] width 135 height 20
copy span "111,265,000"
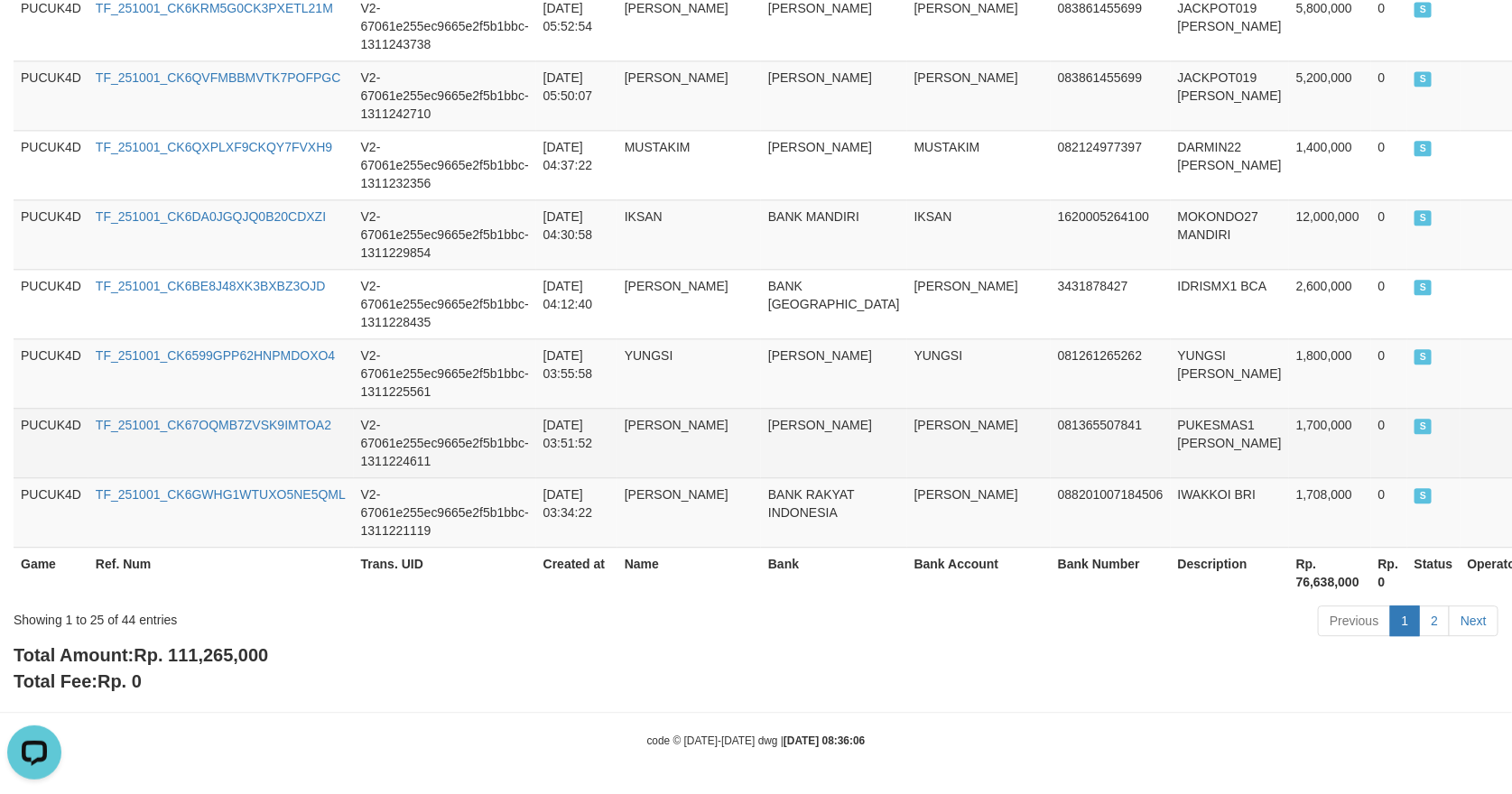
drag, startPoint x: 488, startPoint y: 475, endPoint x: 545, endPoint y: 469, distance: 57.3
click at [488, 477] on td "V2-67061e255ec9665e2f5b1bbc-1311221119" at bounding box center [444, 512] width 182 height 69
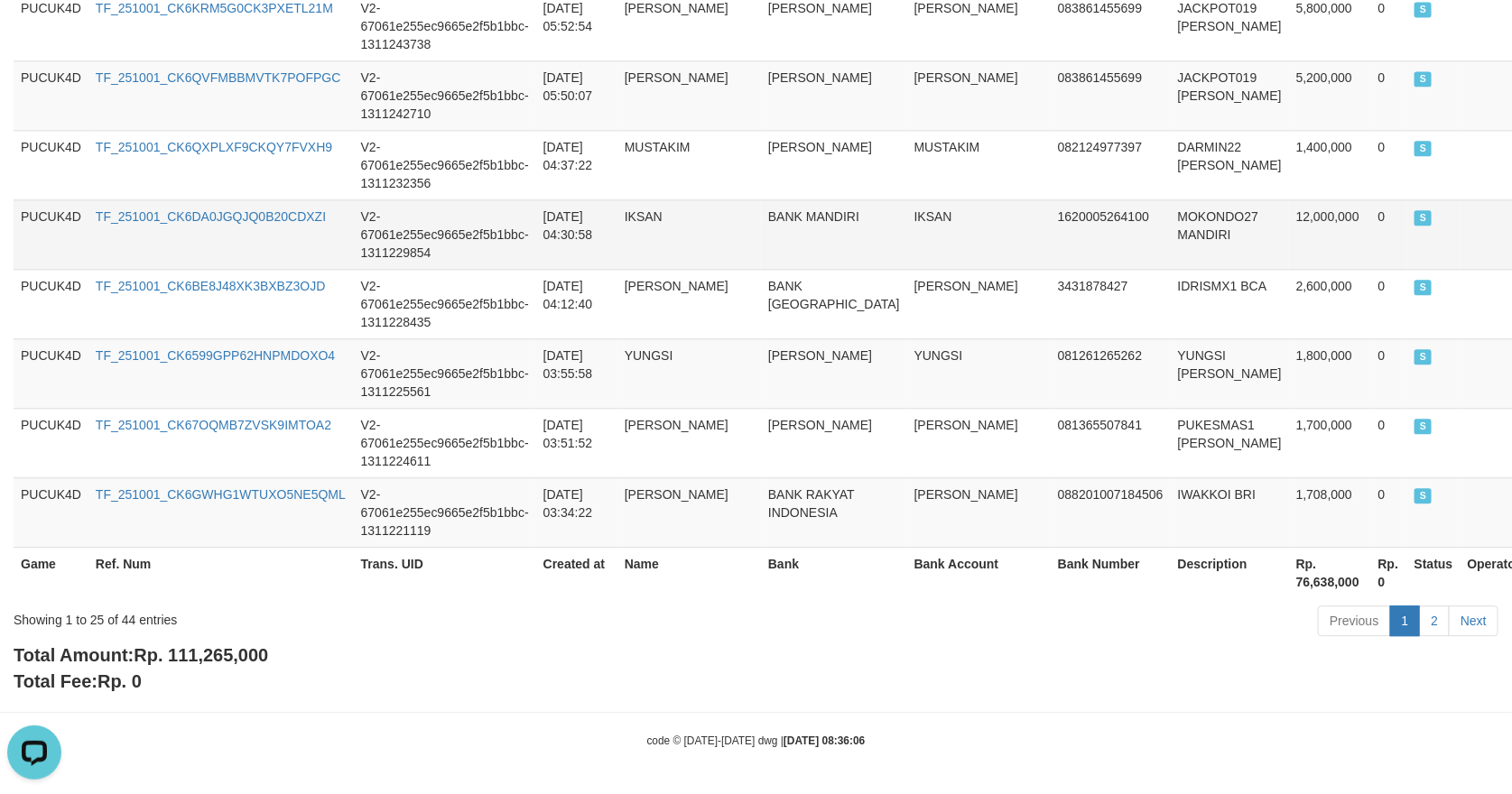
click at [973, 233] on td "IKSAN" at bounding box center [979, 234] width 143 height 69
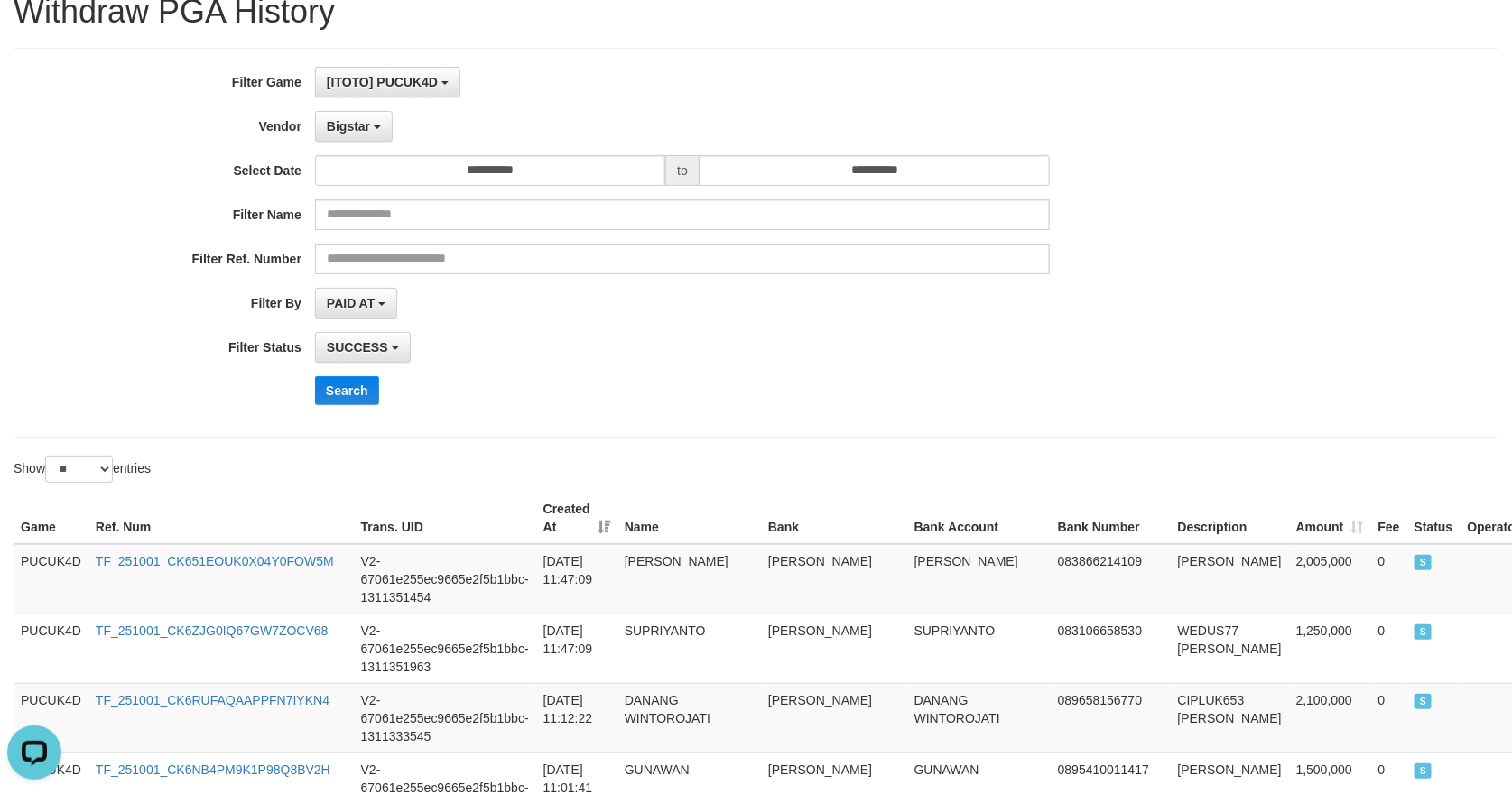
scroll to position [0, 0]
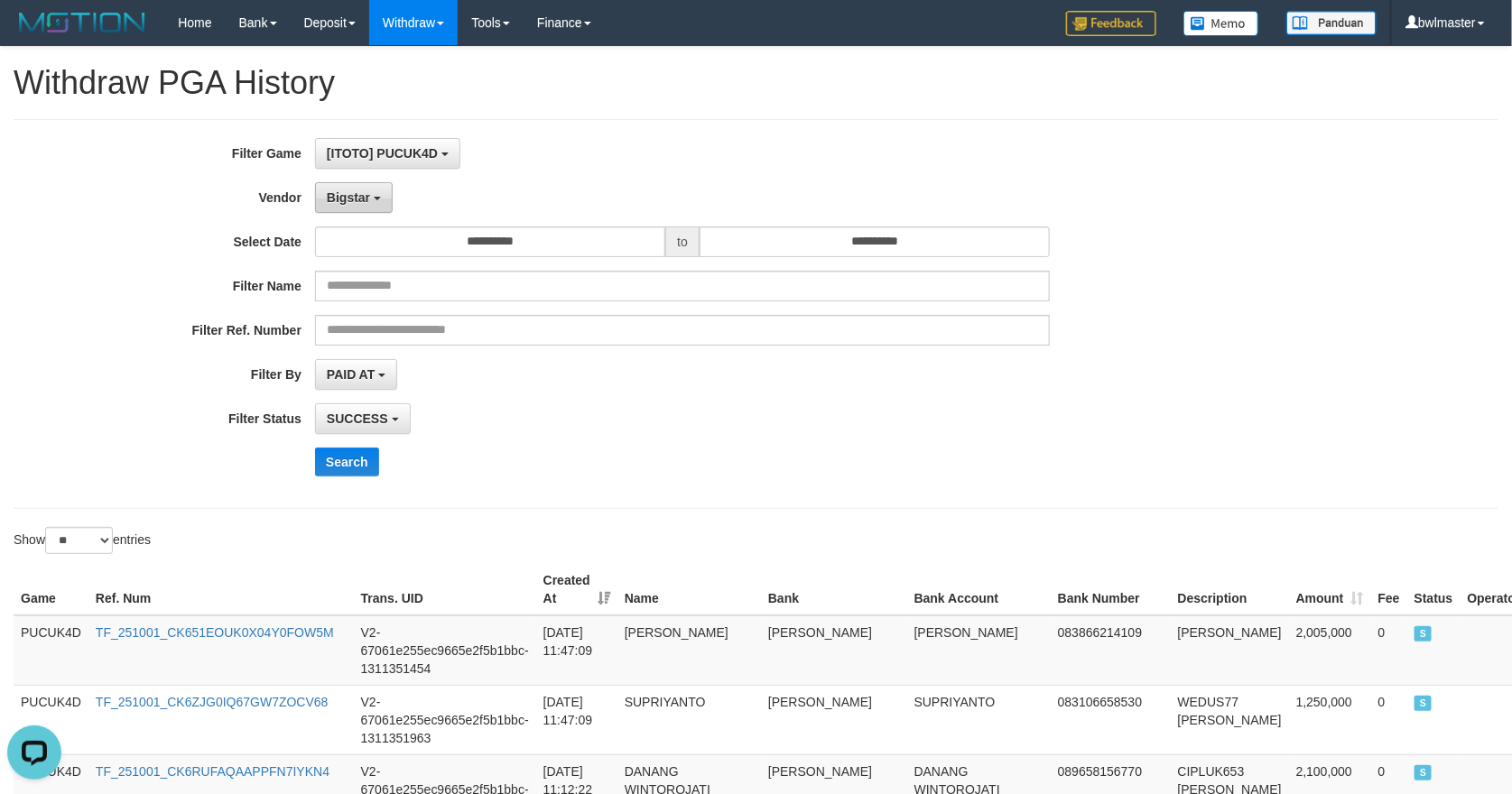
click at [374, 195] on button "Bigstar" at bounding box center [354, 197] width 78 height 31
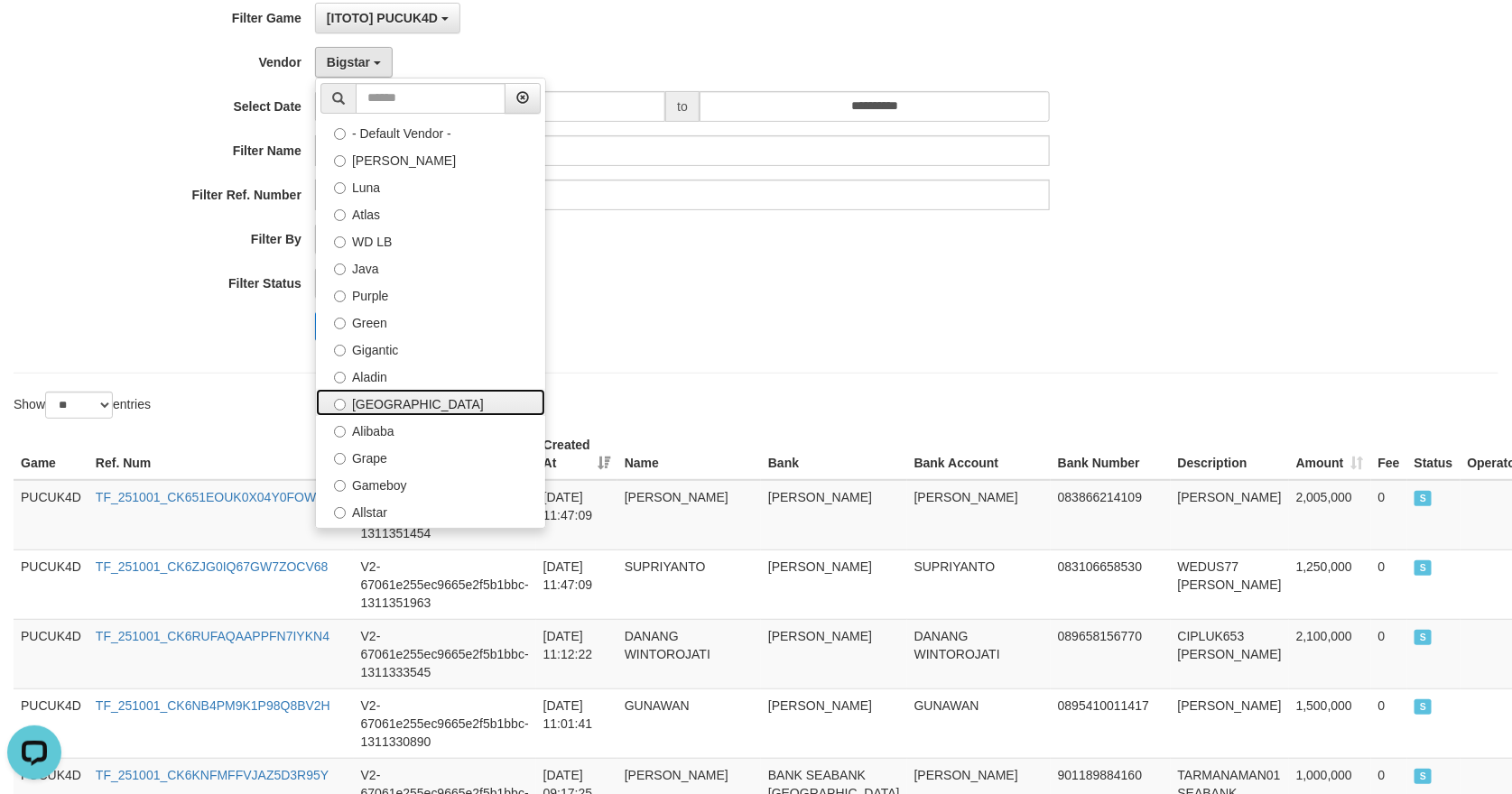
click at [409, 400] on label "[GEOGRAPHIC_DATA]" at bounding box center [430, 402] width 229 height 27
select select "**********"
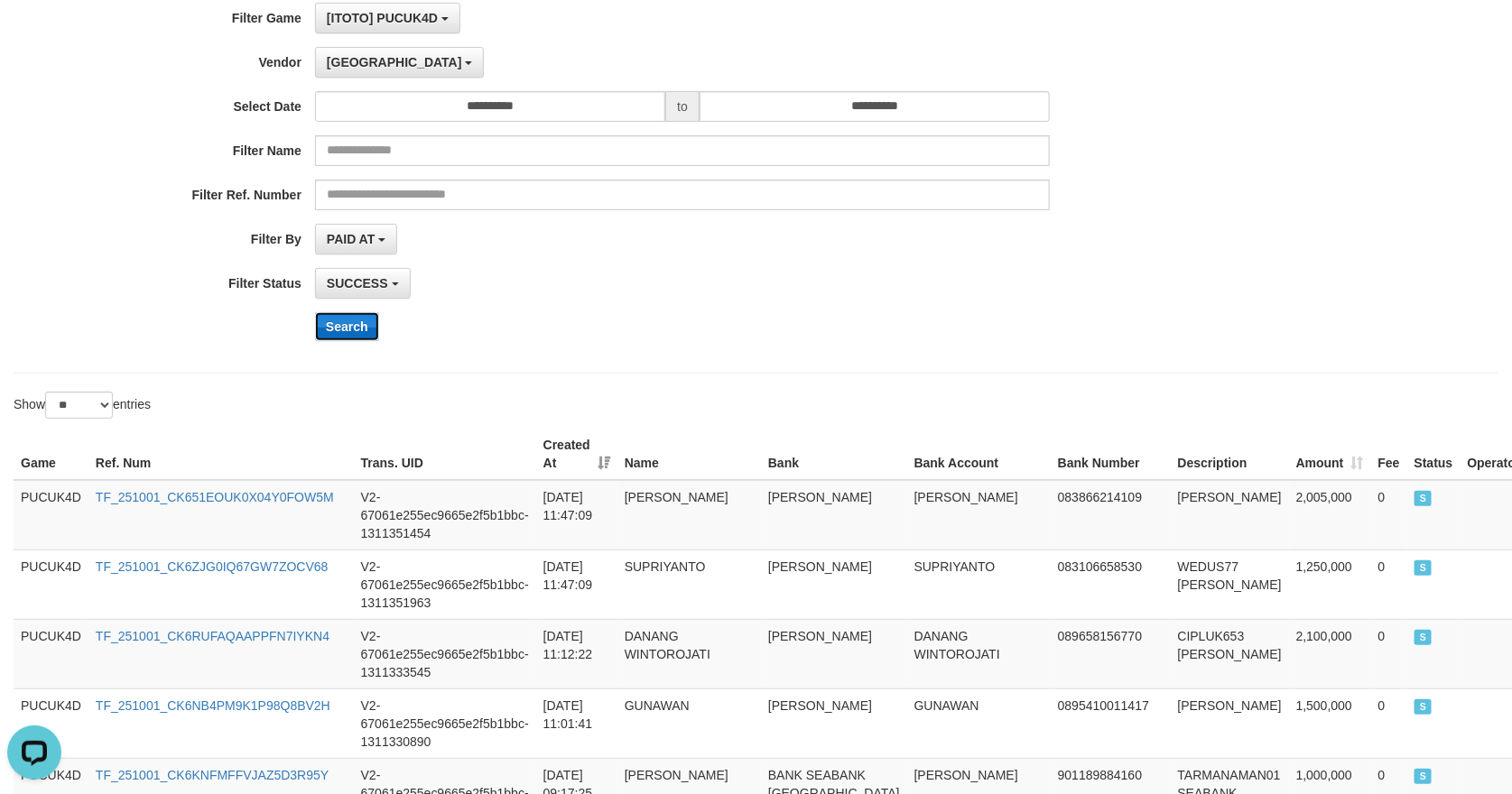
click at [352, 325] on button "Search" at bounding box center [347, 326] width 65 height 29
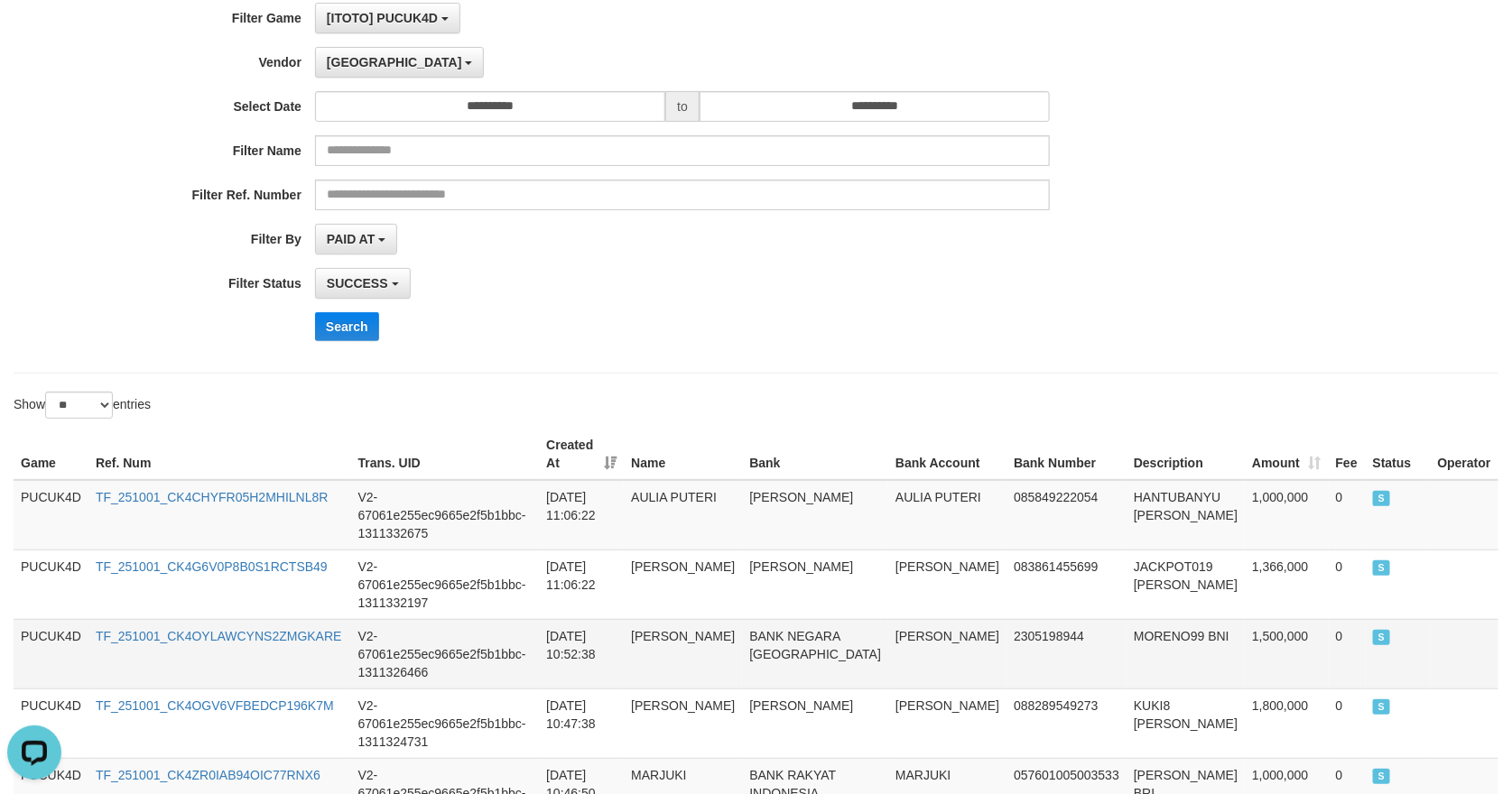
click at [1132, 619] on td "MORENO99 BNI" at bounding box center [1185, 654] width 118 height 69
copy td "MORENO99"
drag, startPoint x: 629, startPoint y: 599, endPoint x: 640, endPoint y: 599, distance: 11.0
click at [624, 619] on td "[DATE] 10:52:38" at bounding box center [581, 654] width 85 height 69
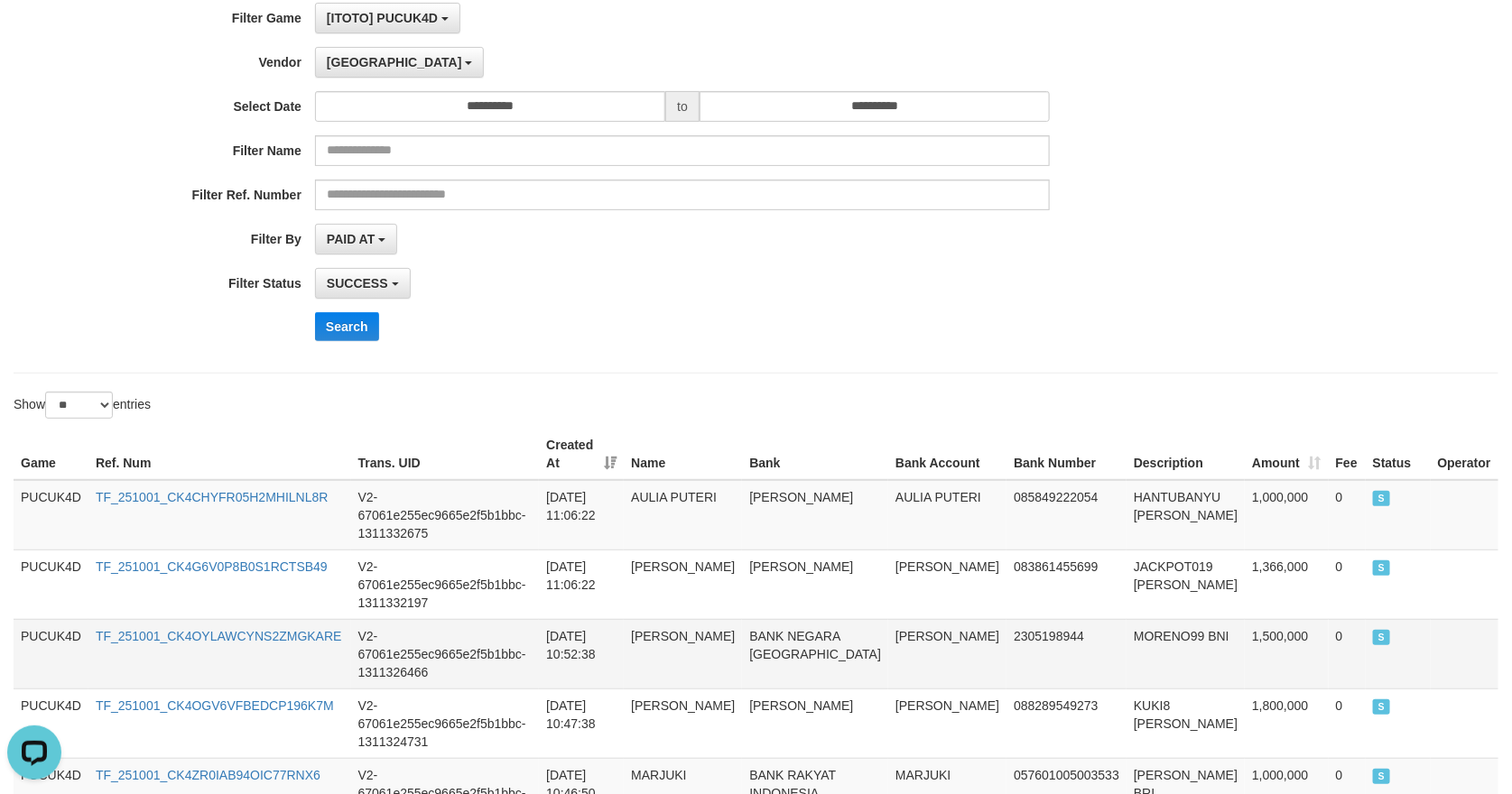
click at [659, 619] on td "[PERSON_NAME]" at bounding box center [683, 654] width 118 height 69
click at [661, 619] on td "[PERSON_NAME]" at bounding box center [683, 654] width 118 height 69
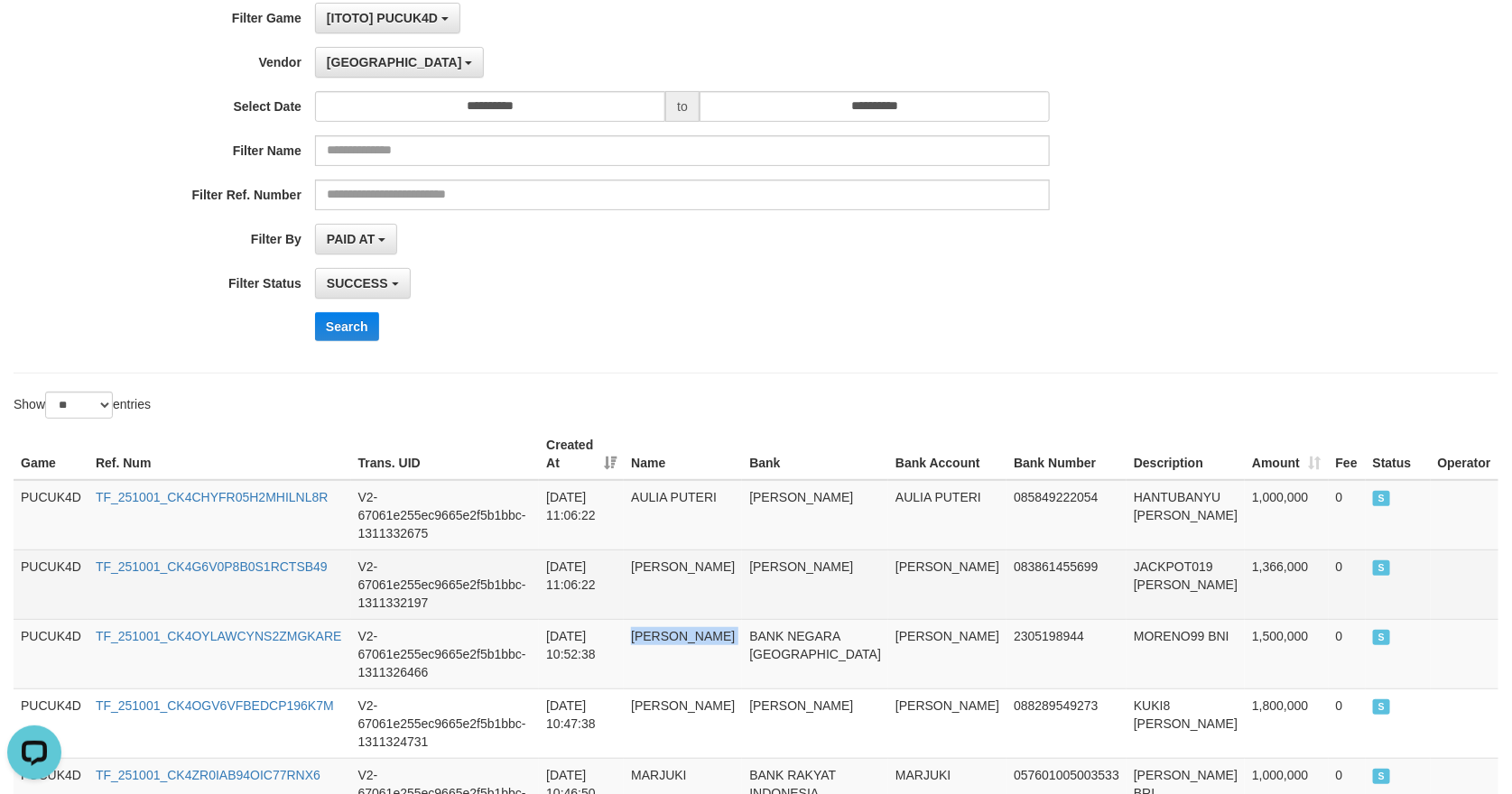
copy td "[PERSON_NAME]"
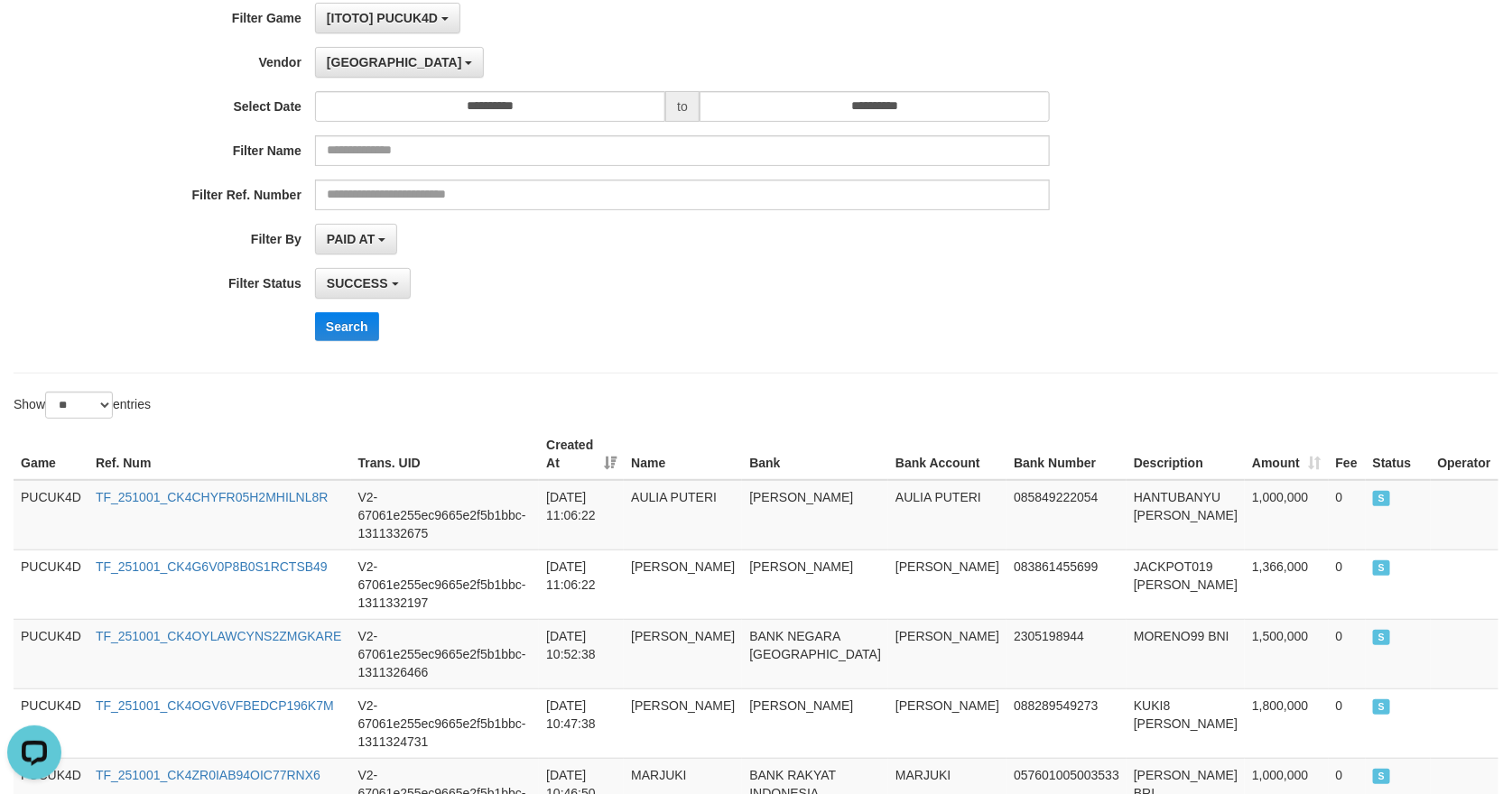
drag, startPoint x: 572, startPoint y: 390, endPoint x: 560, endPoint y: 345, distance: 46.6
